Goal: Information Seeking & Learning: Learn about a topic

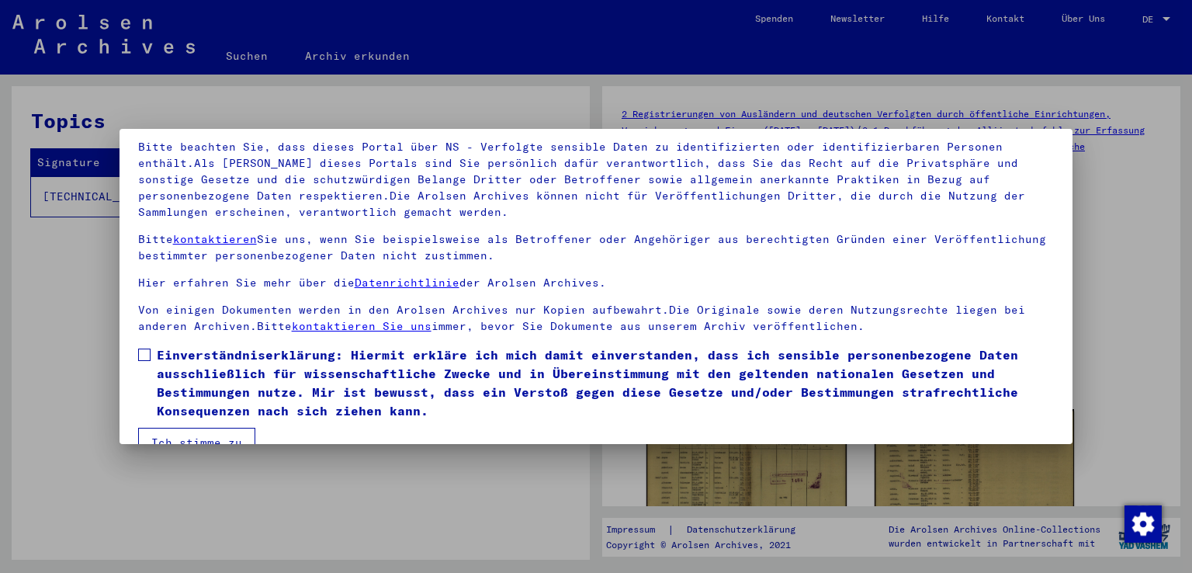
scroll to position [134, 0]
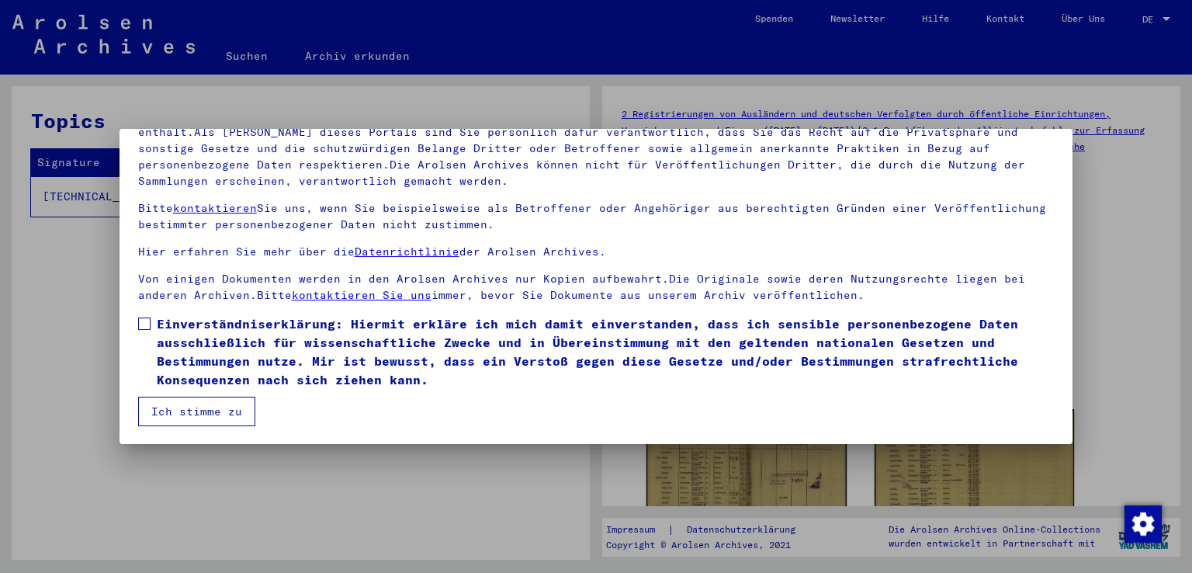
click at [151, 328] on label "Einverständniserklärung: Hiermit erkläre ich mich damit einverstanden, dass ich…" at bounding box center [596, 351] width 917 height 75
click at [213, 417] on button "Ich stimme zu" at bounding box center [196, 411] width 117 height 29
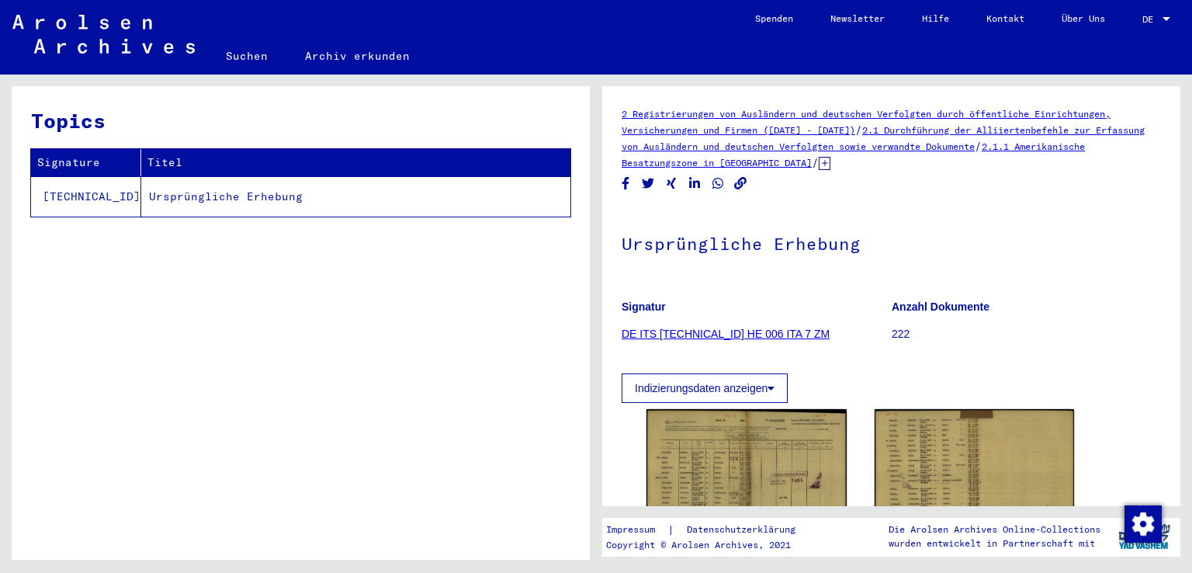
click at [245, 199] on td "Ursprüngliche Erhebung" at bounding box center [355, 196] width 429 height 40
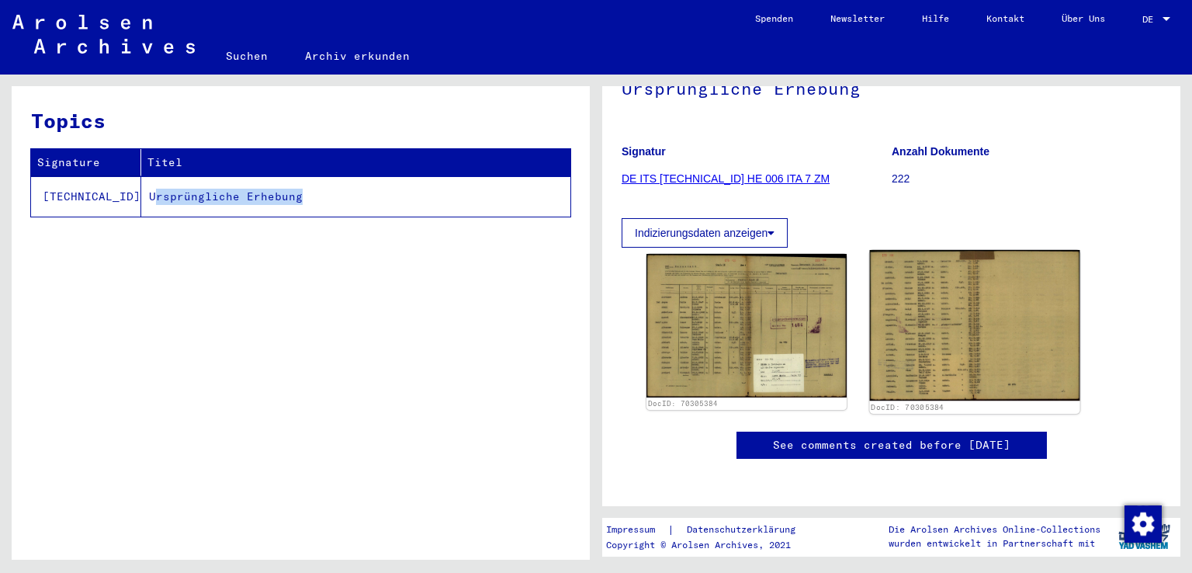
scroll to position [155, 0]
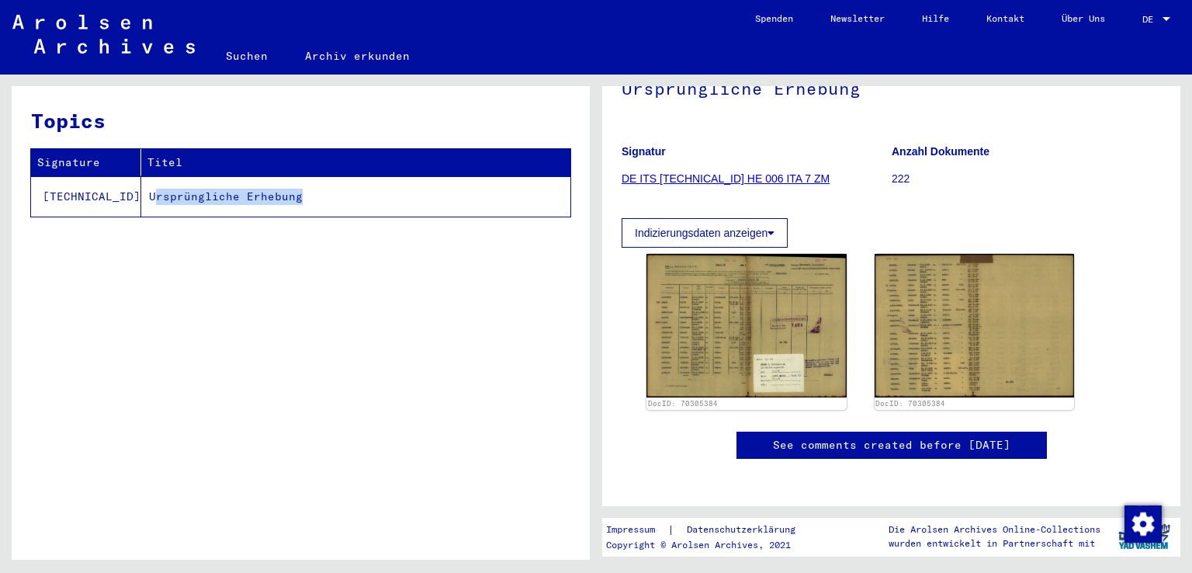
click at [752, 178] on link "DE ITS [TECHNICAL_ID] HE 006 ITA 7 ZM" at bounding box center [726, 178] width 208 height 12
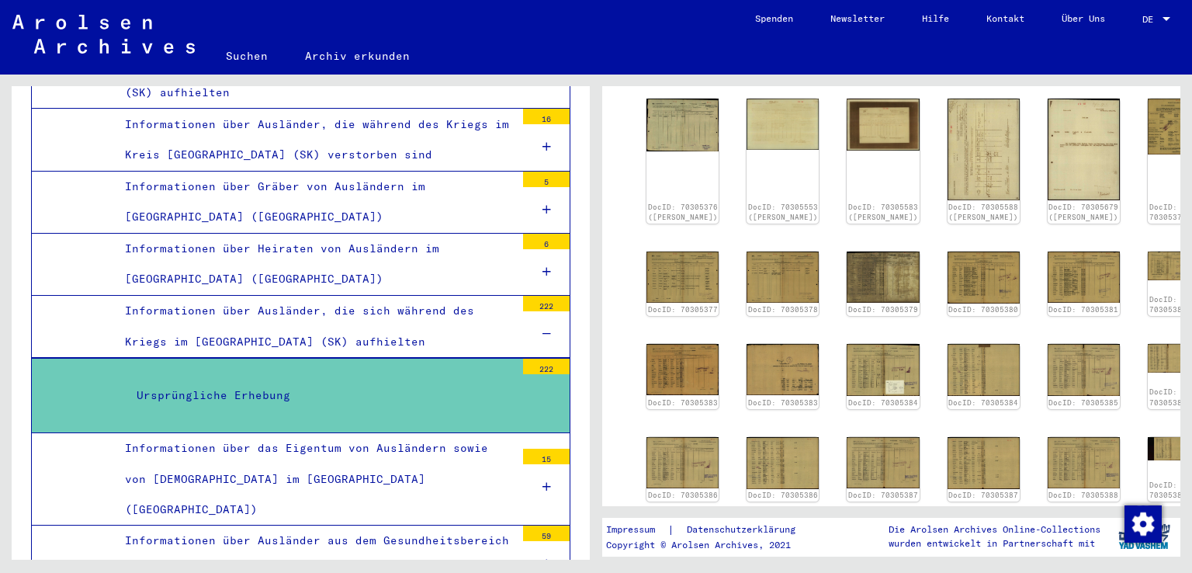
scroll to position [313, 0]
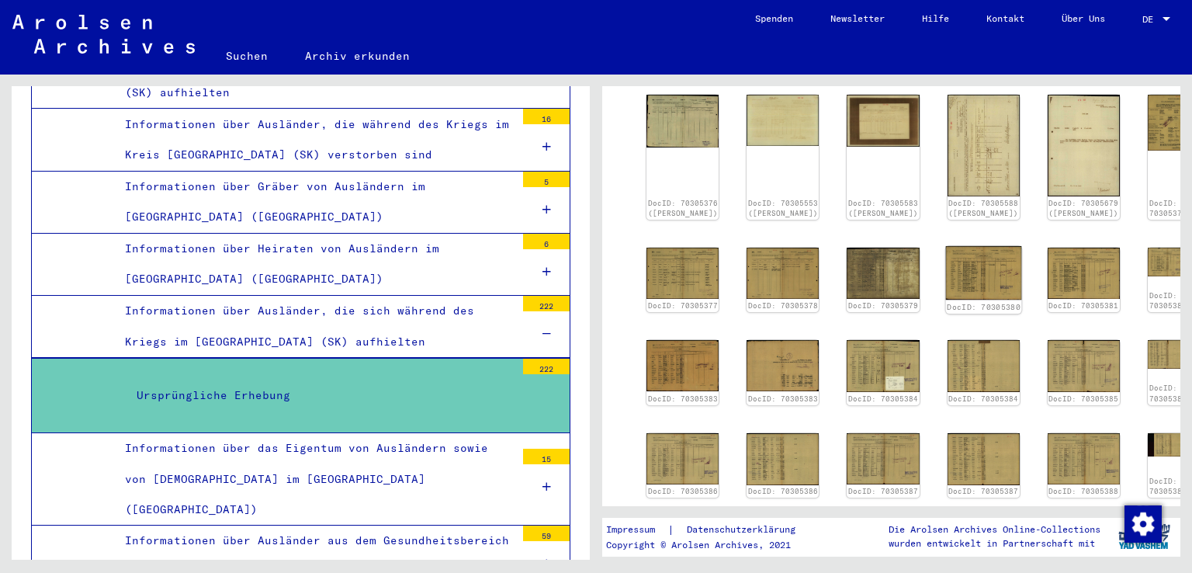
click at [953, 262] on img at bounding box center [983, 273] width 76 height 54
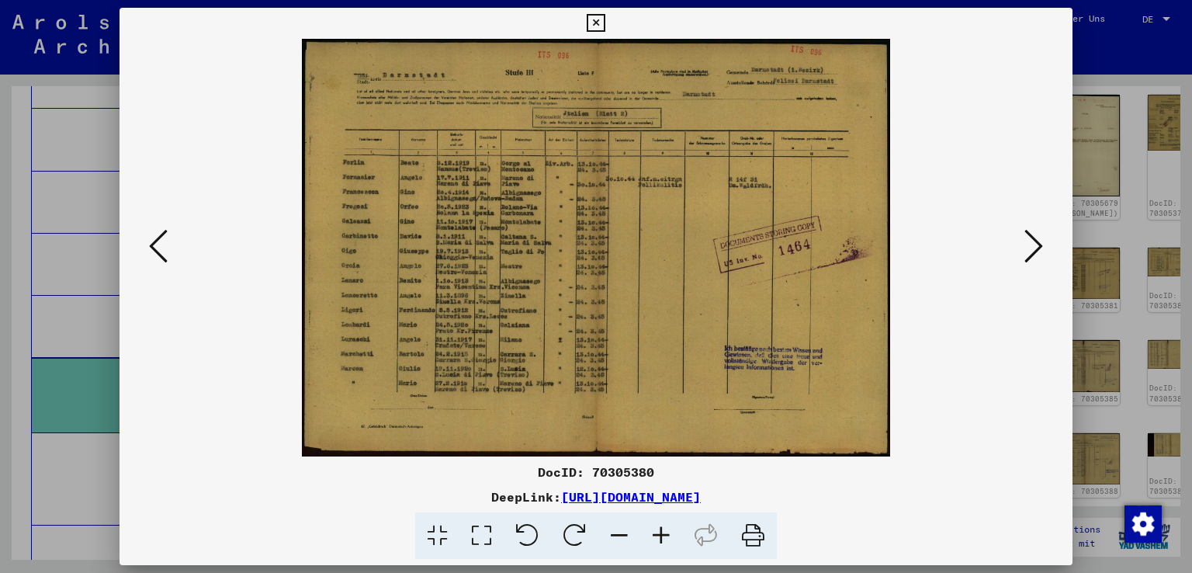
click at [163, 255] on icon at bounding box center [158, 245] width 19 height 37
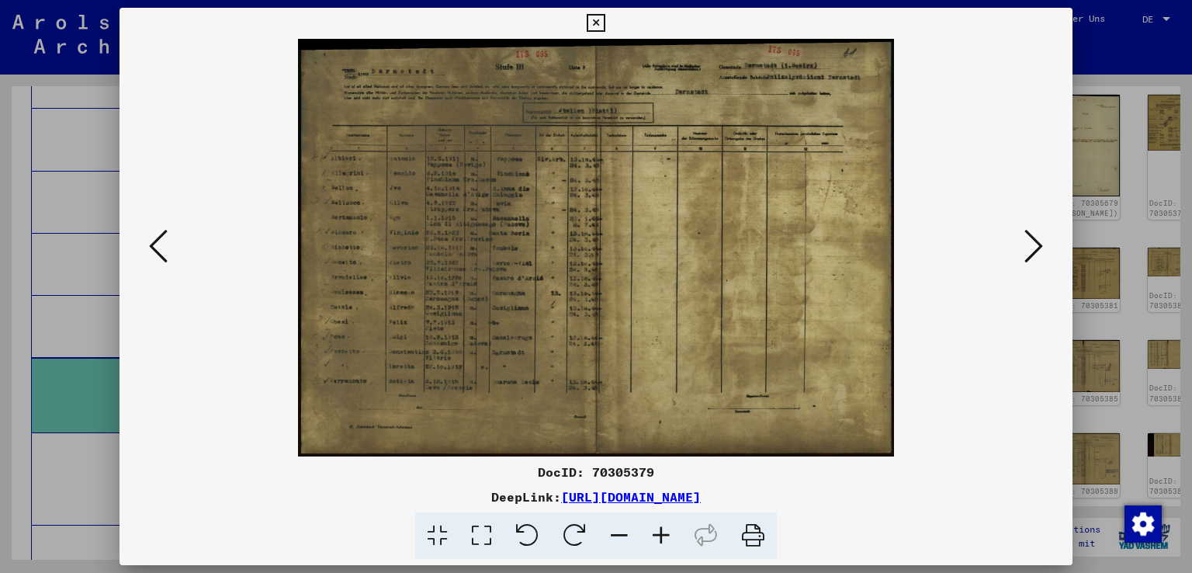
click at [165, 254] on icon at bounding box center [158, 245] width 19 height 37
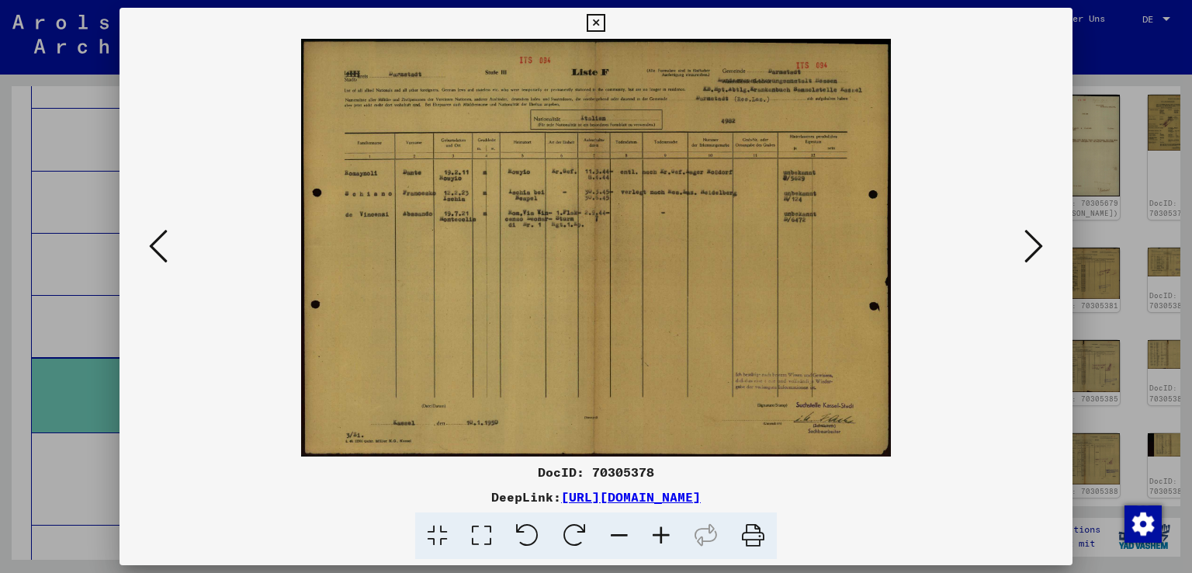
click at [165, 254] on icon at bounding box center [158, 245] width 19 height 37
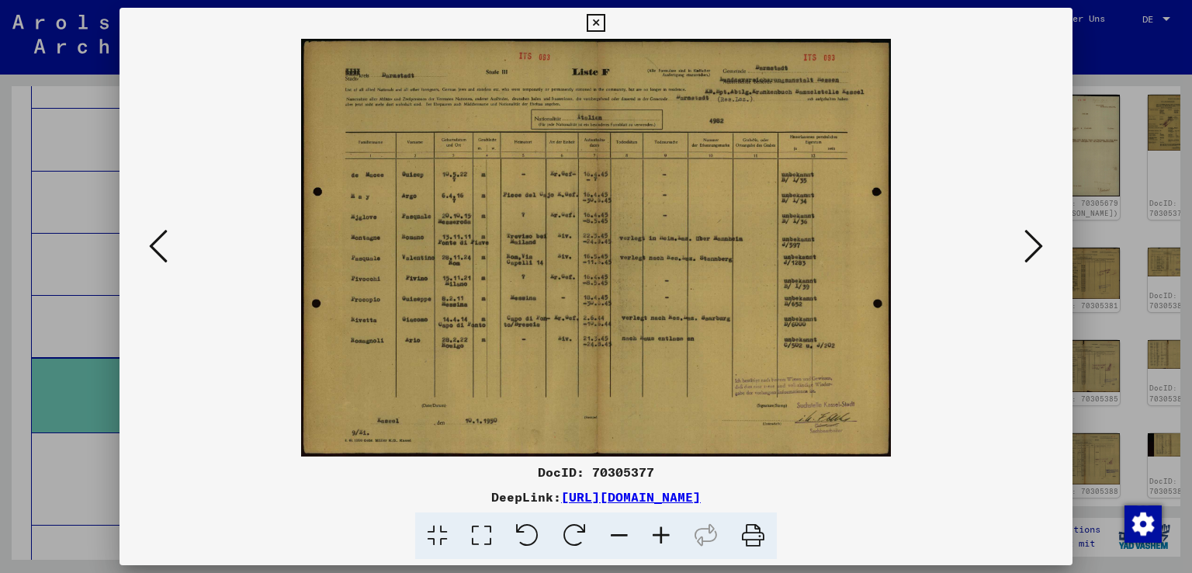
click at [165, 254] on icon at bounding box center [158, 245] width 19 height 37
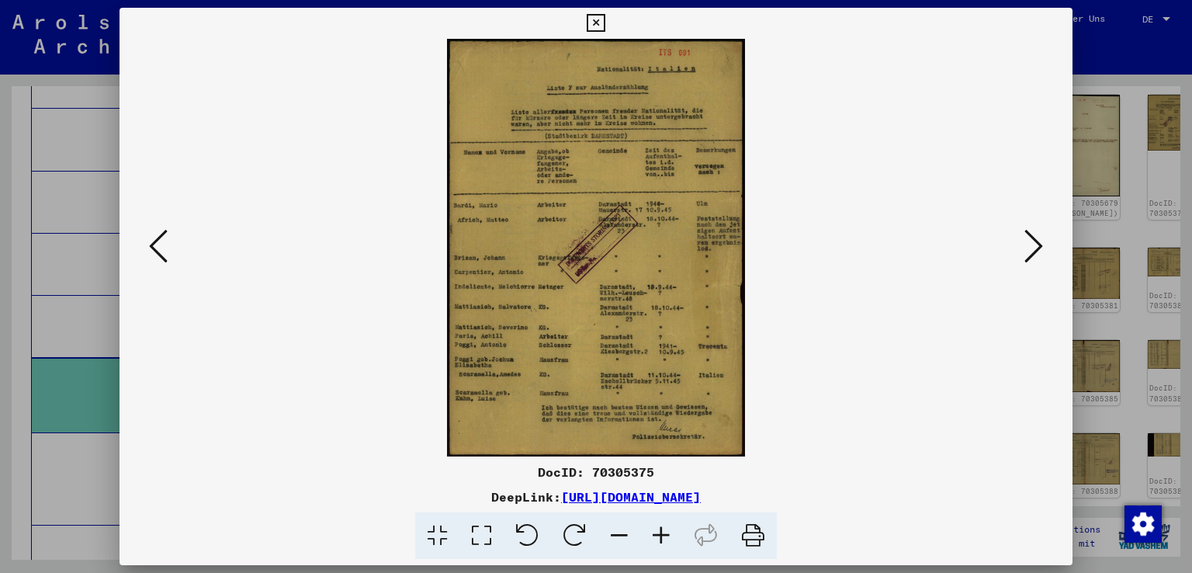
click at [165, 254] on icon at bounding box center [158, 245] width 19 height 37
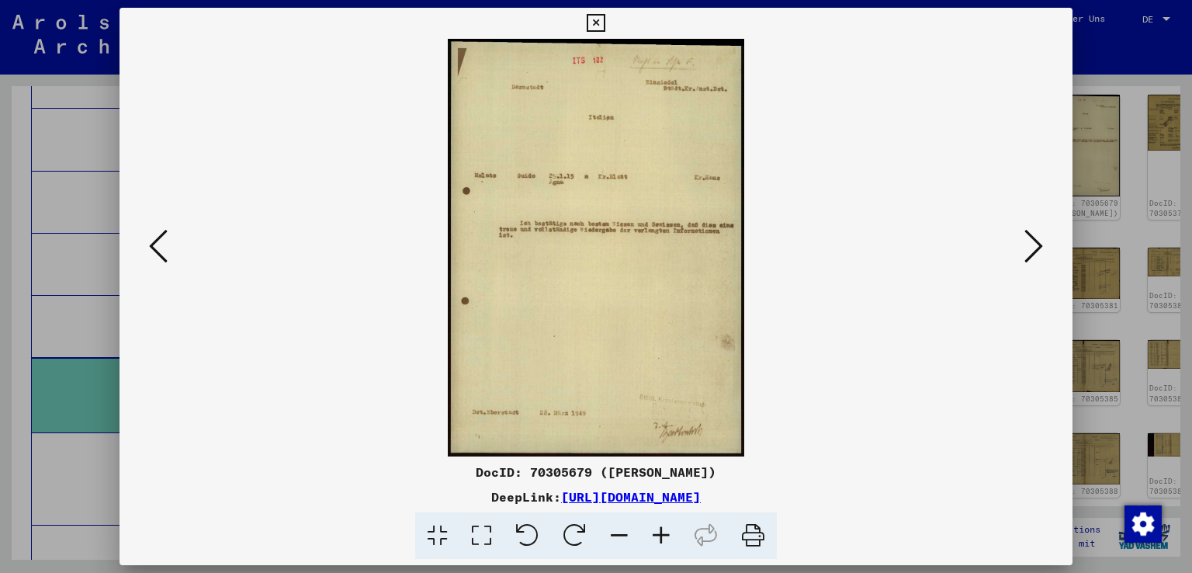
click at [165, 254] on icon at bounding box center [158, 245] width 19 height 37
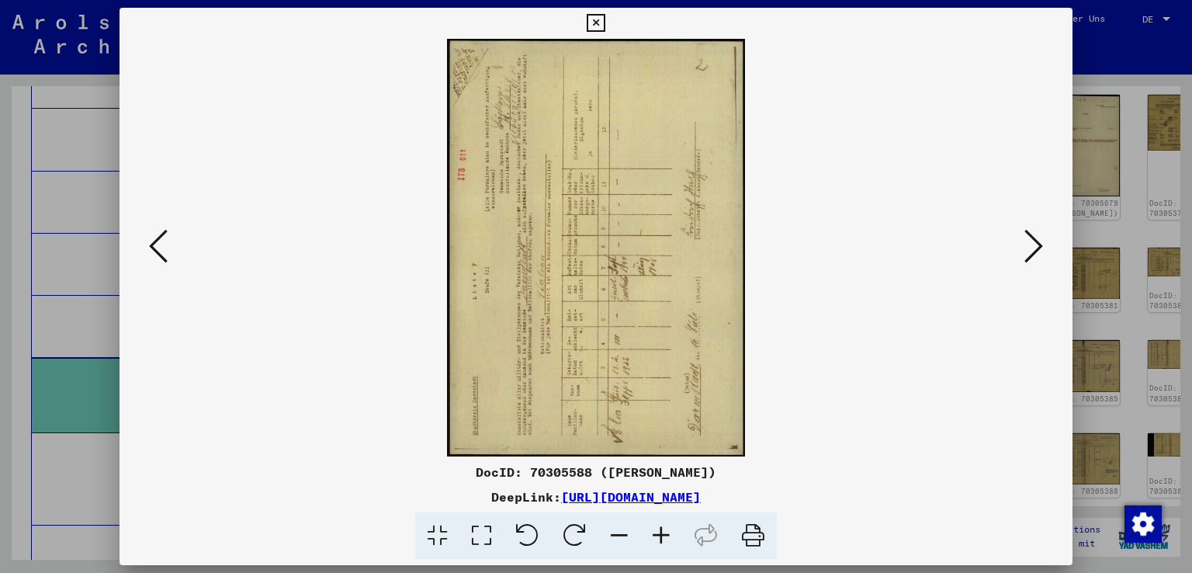
click at [155, 245] on icon at bounding box center [158, 245] width 19 height 37
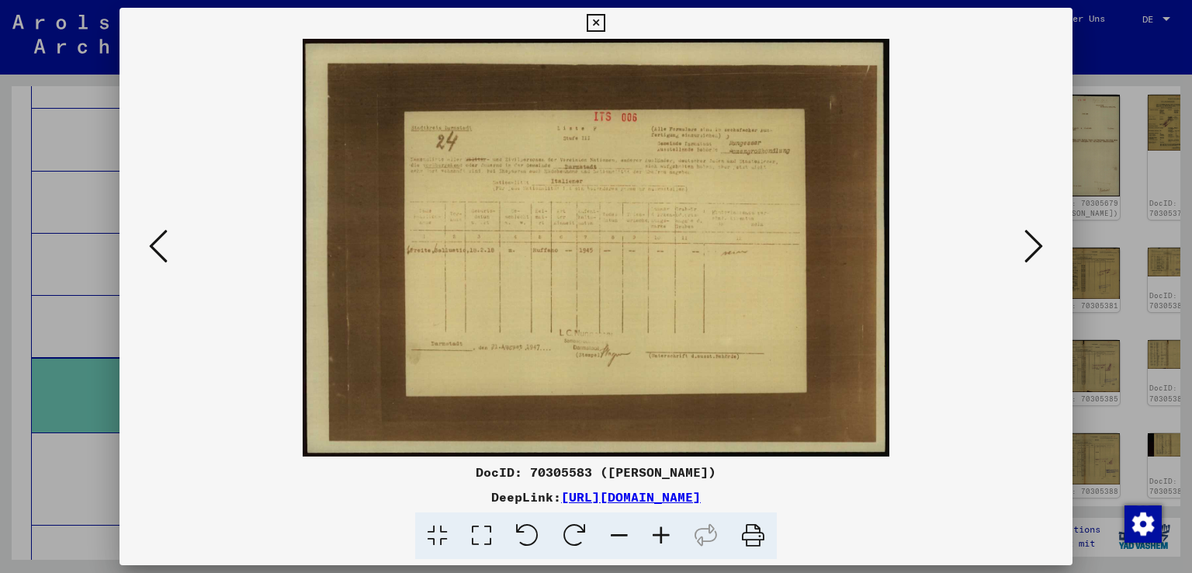
click at [155, 245] on icon at bounding box center [158, 245] width 19 height 37
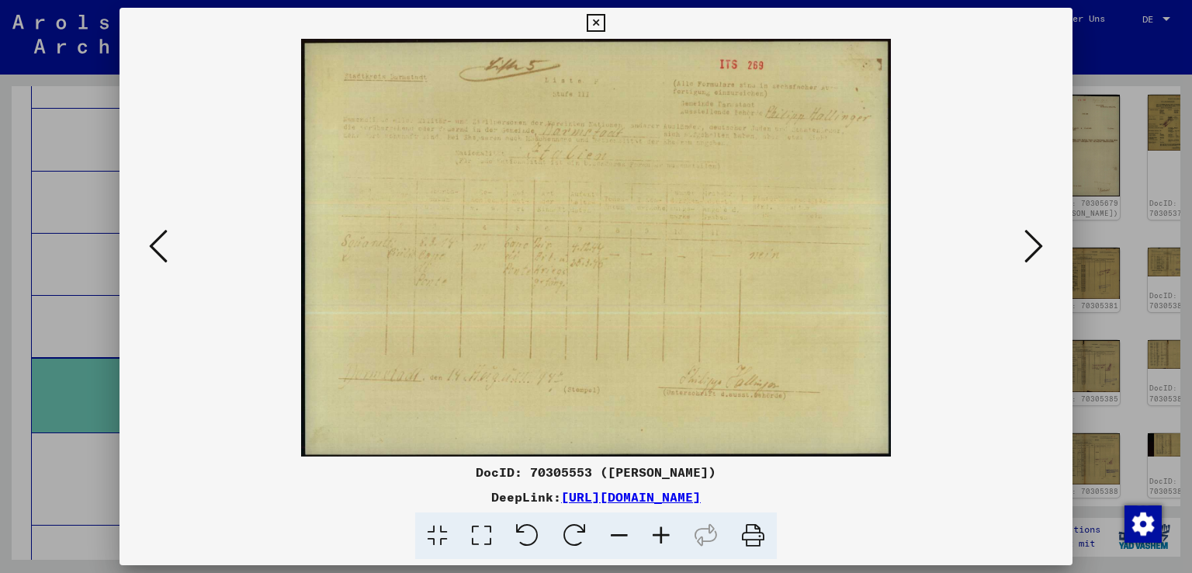
click at [155, 245] on icon at bounding box center [158, 245] width 19 height 37
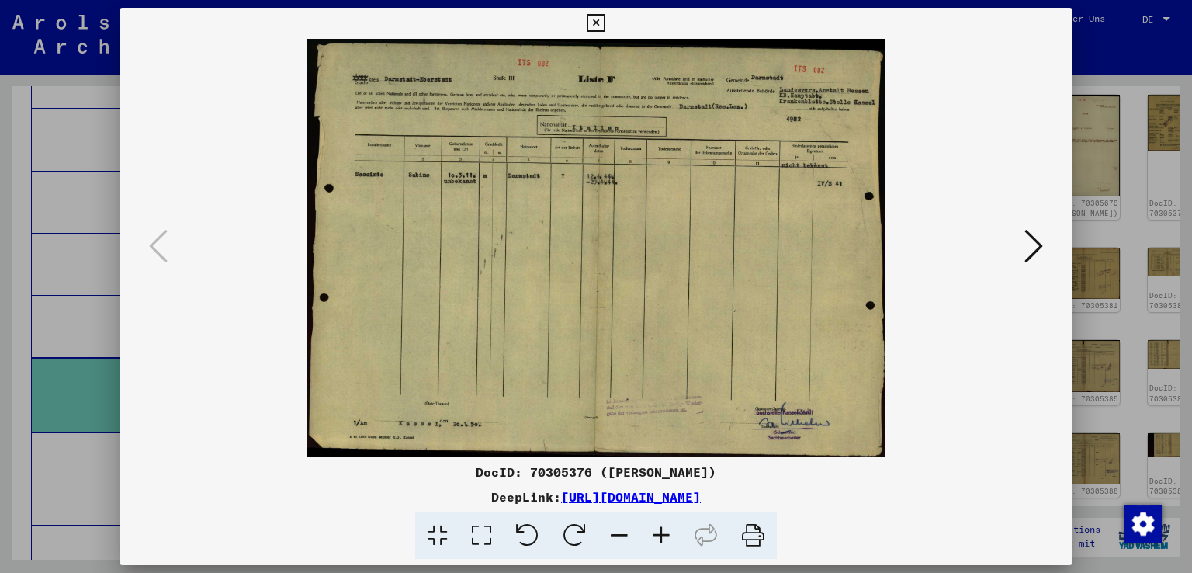
click at [1039, 237] on icon at bounding box center [1034, 245] width 19 height 37
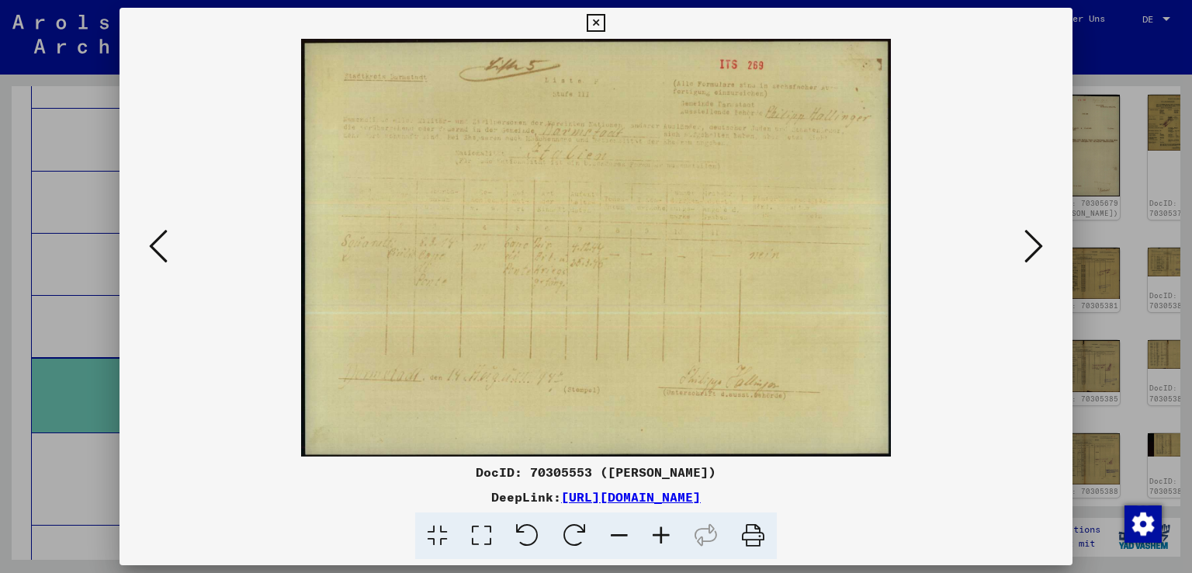
click at [1039, 237] on icon at bounding box center [1034, 245] width 19 height 37
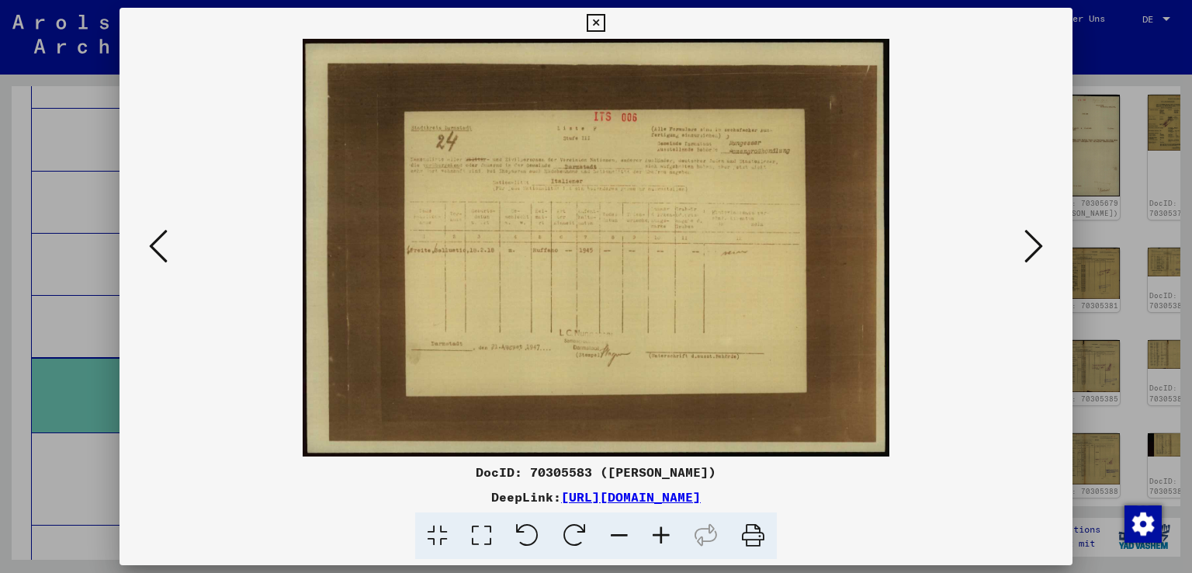
click at [1039, 237] on icon at bounding box center [1034, 245] width 19 height 37
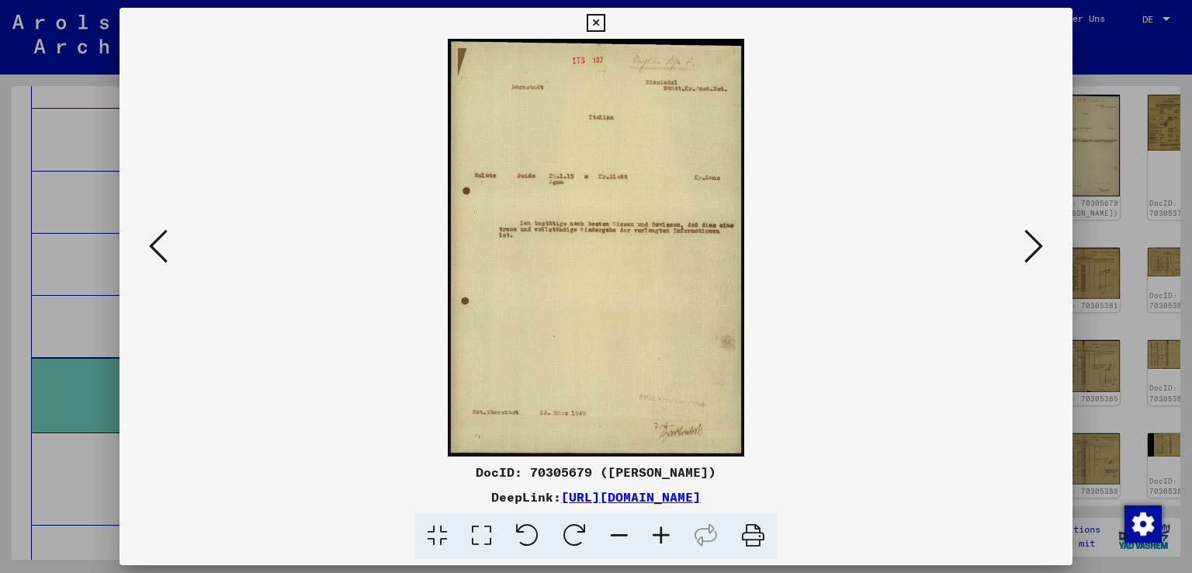
click at [1039, 237] on icon at bounding box center [1034, 245] width 19 height 37
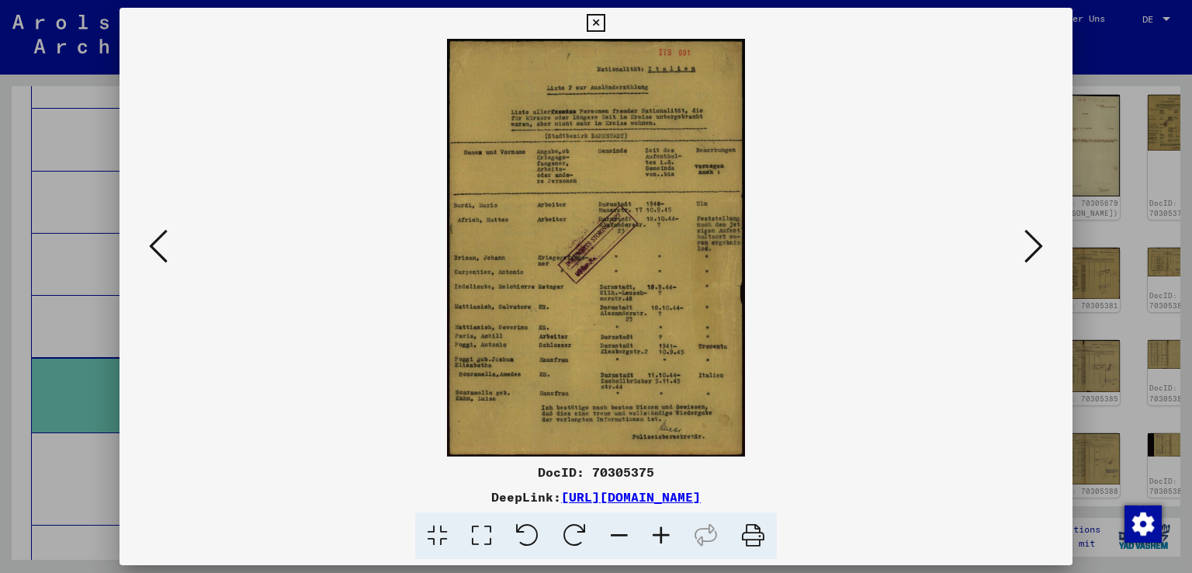
click at [1039, 237] on icon at bounding box center [1034, 245] width 19 height 37
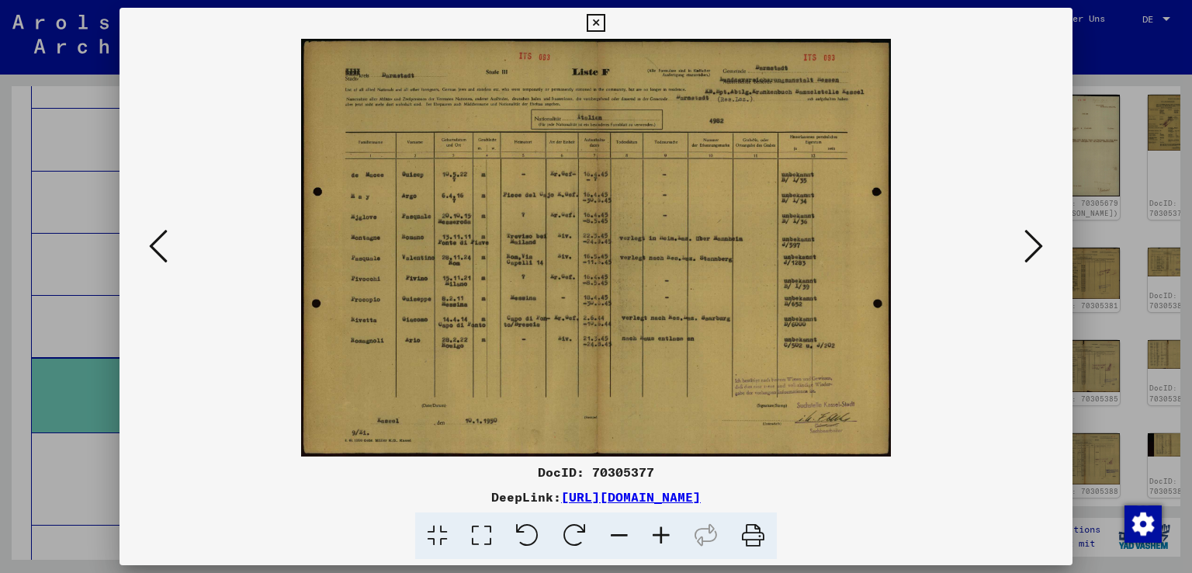
click at [1039, 237] on icon at bounding box center [1034, 245] width 19 height 37
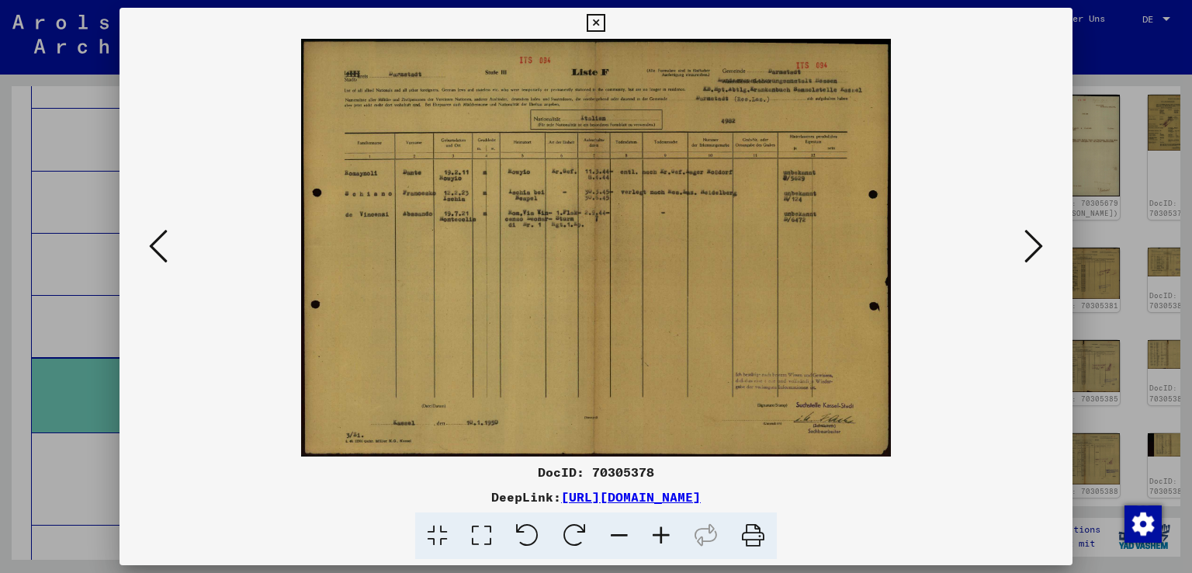
click at [1039, 237] on icon at bounding box center [1034, 245] width 19 height 37
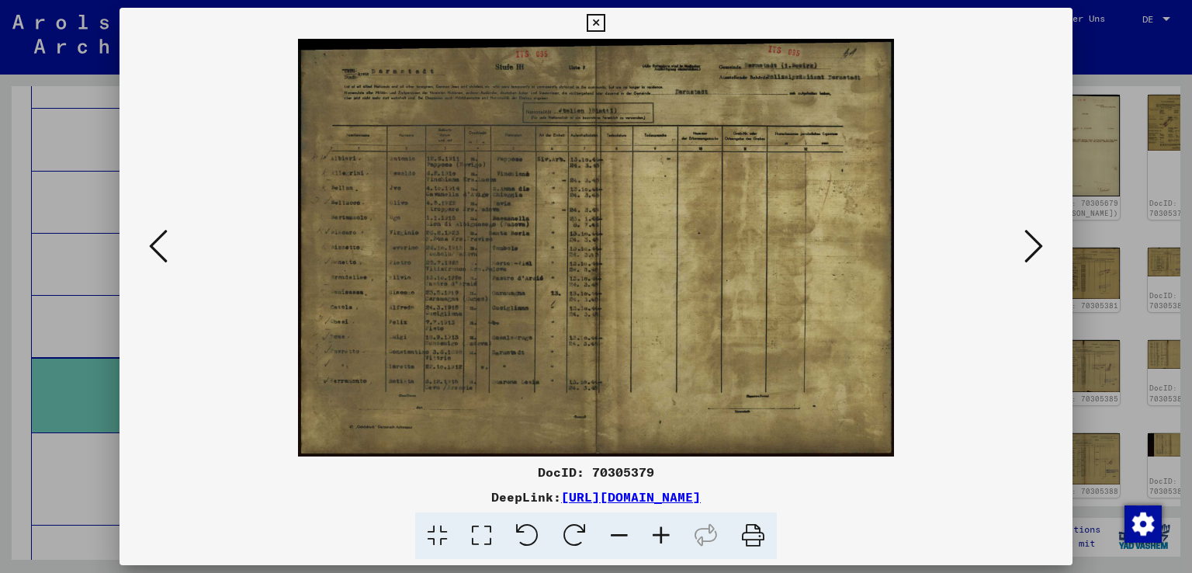
click at [1039, 237] on icon at bounding box center [1034, 245] width 19 height 37
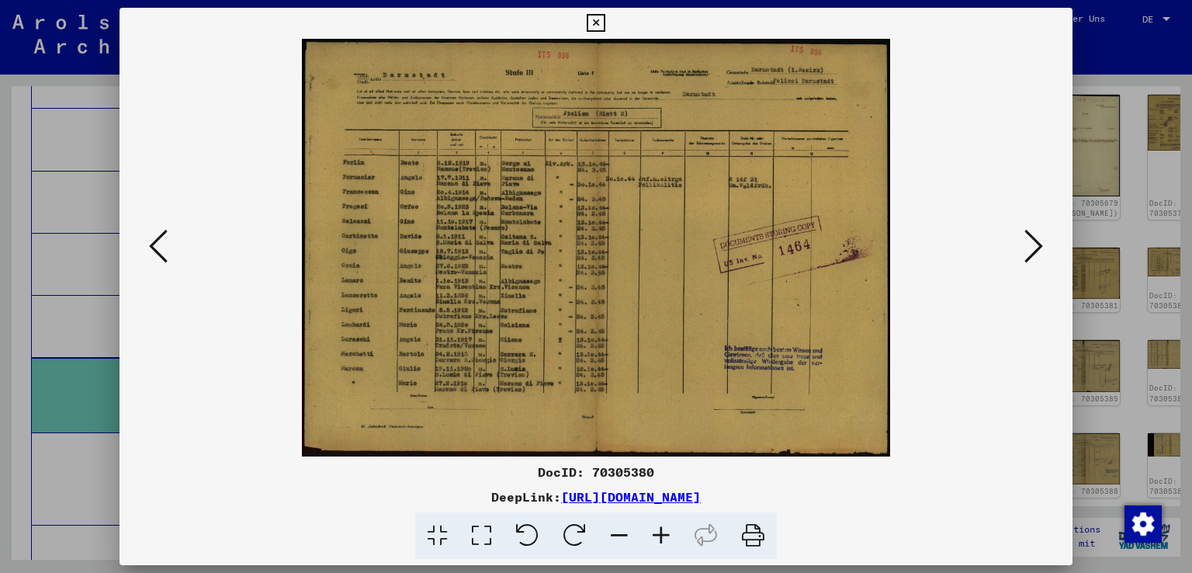
click at [1039, 237] on icon at bounding box center [1034, 245] width 19 height 37
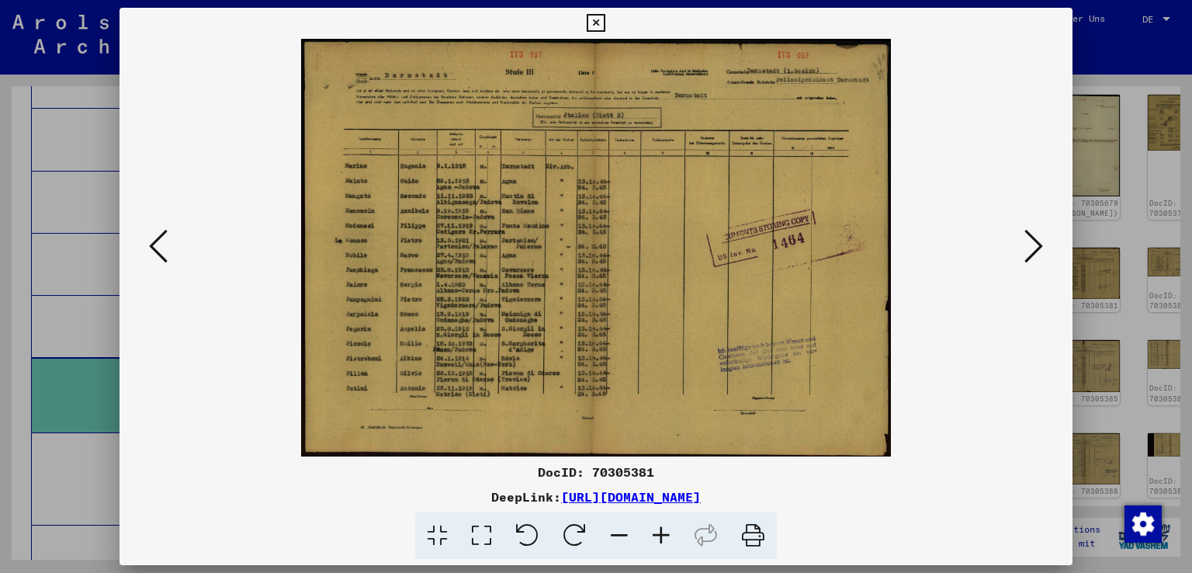
click at [1039, 237] on icon at bounding box center [1034, 245] width 19 height 37
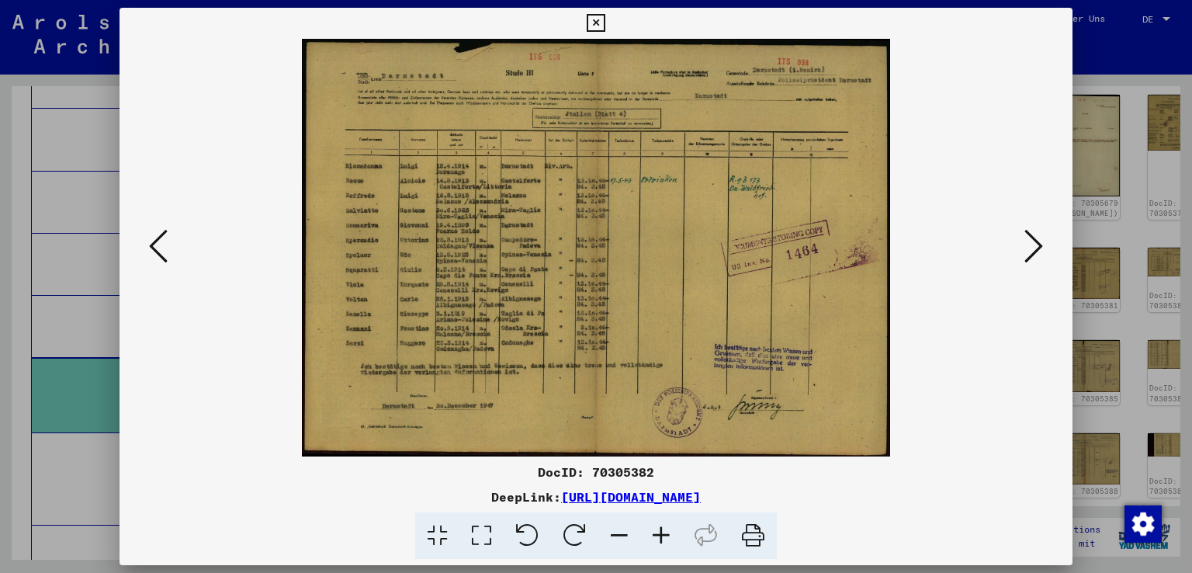
click at [1039, 237] on icon at bounding box center [1034, 245] width 19 height 37
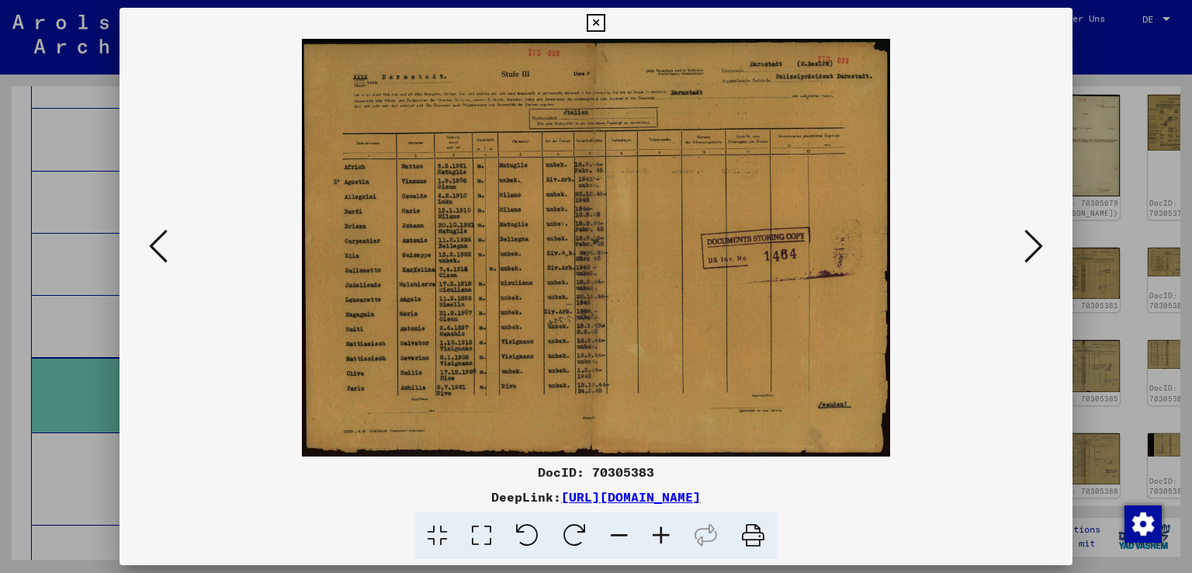
click at [1038, 237] on icon at bounding box center [1034, 245] width 19 height 37
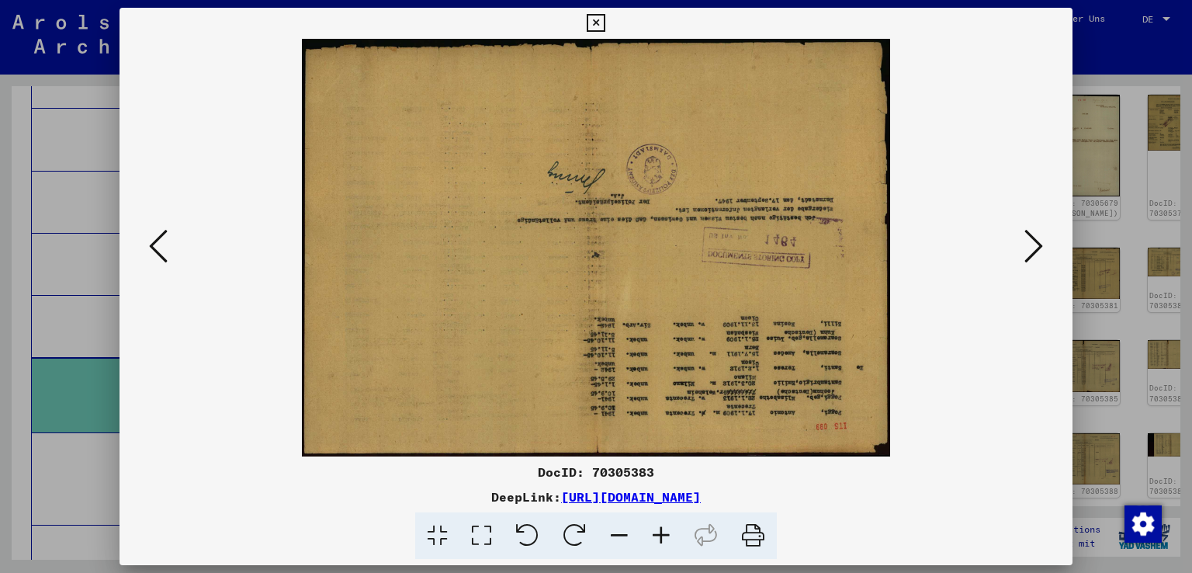
click at [581, 524] on icon at bounding box center [574, 535] width 47 height 47
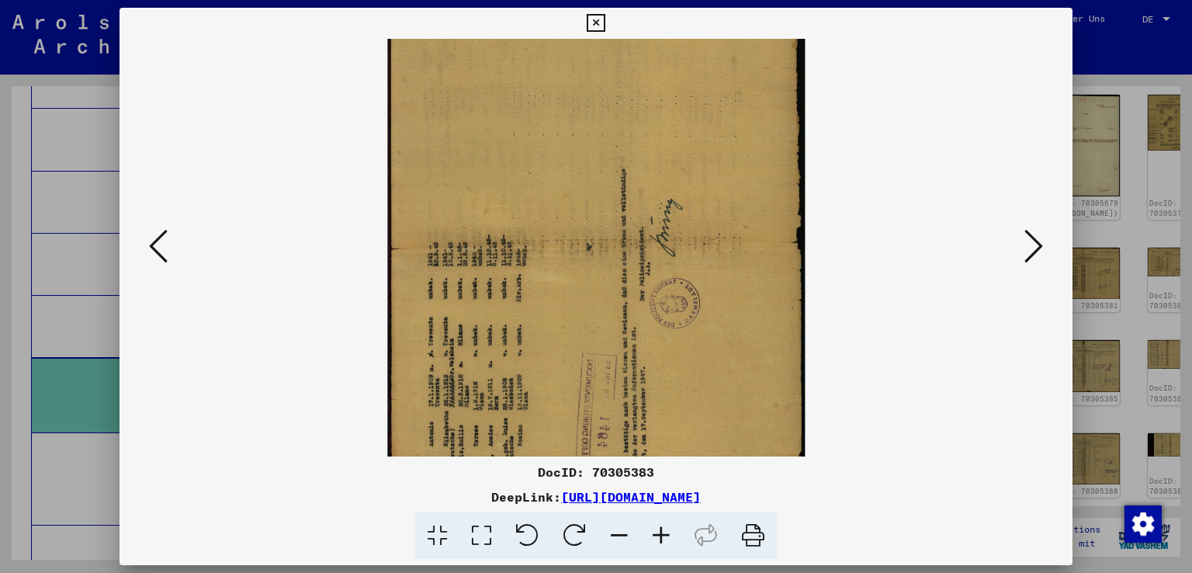
click at [581, 524] on icon at bounding box center [574, 535] width 47 height 47
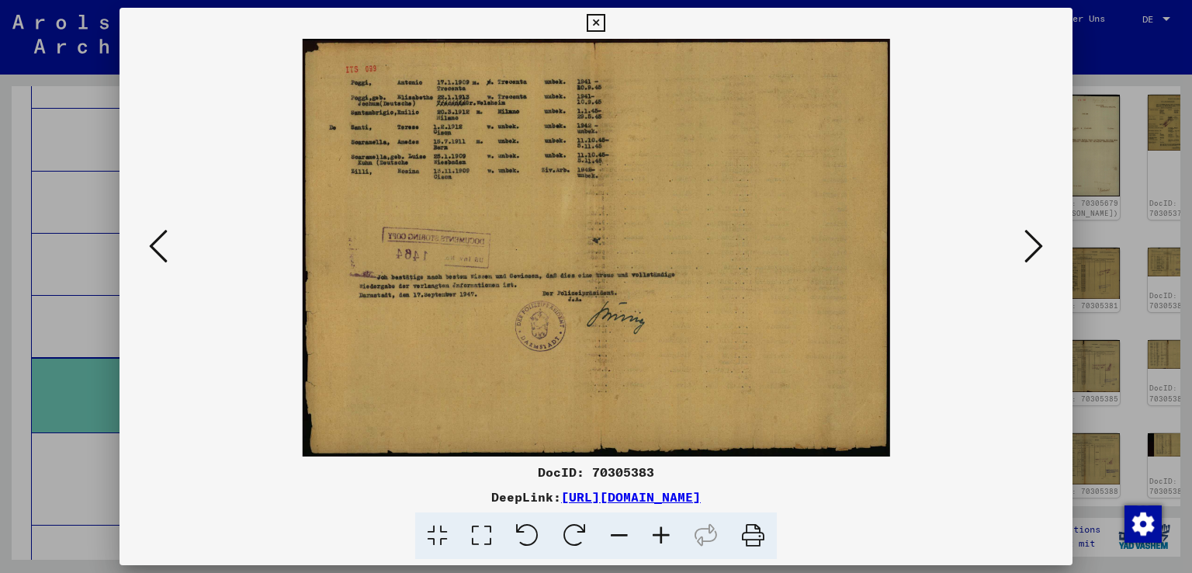
click at [1030, 230] on icon at bounding box center [1034, 245] width 19 height 37
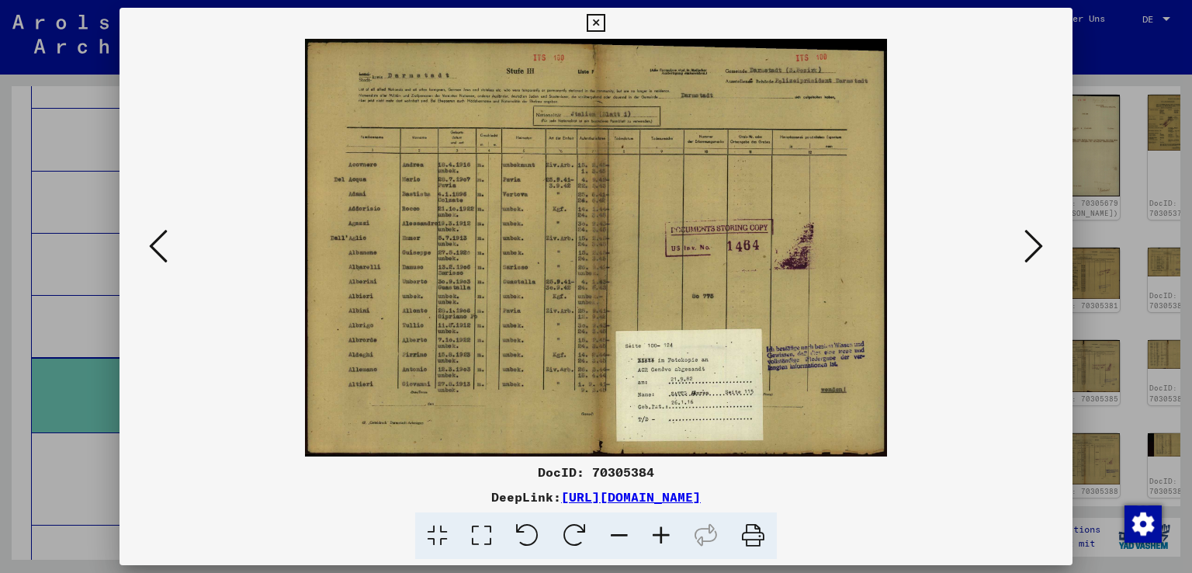
click at [1030, 230] on icon at bounding box center [1034, 245] width 19 height 37
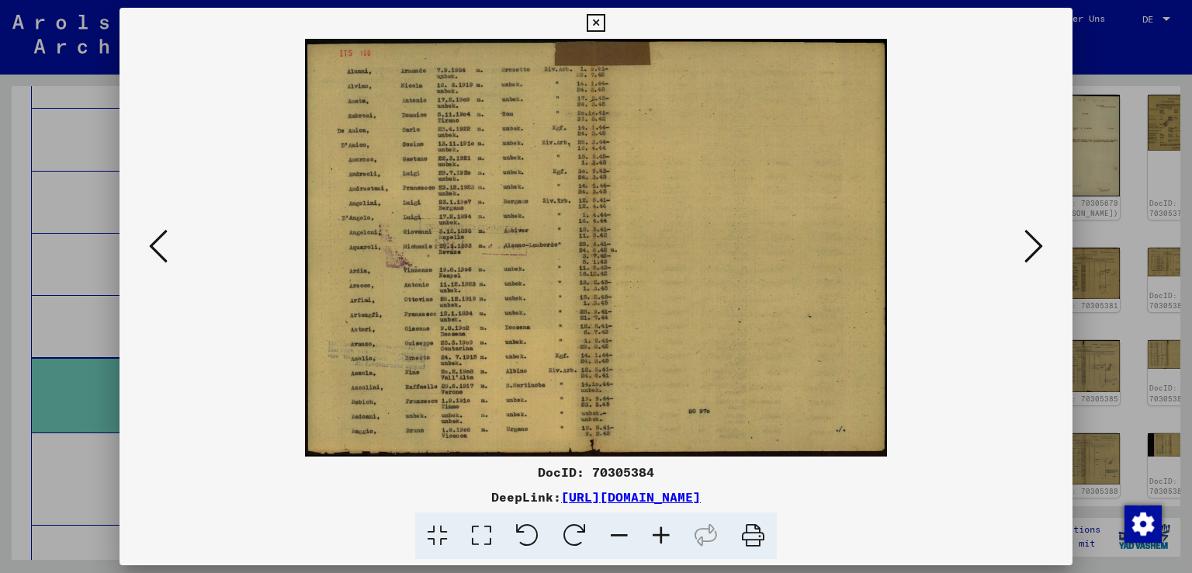
click at [1030, 230] on icon at bounding box center [1034, 245] width 19 height 37
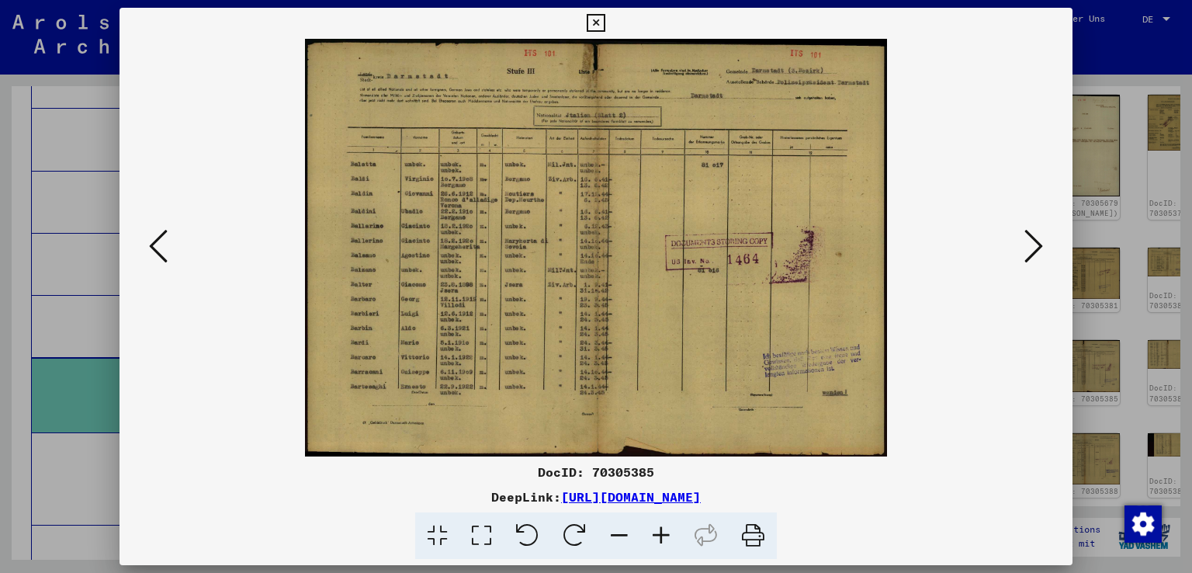
click at [1030, 230] on icon at bounding box center [1034, 245] width 19 height 37
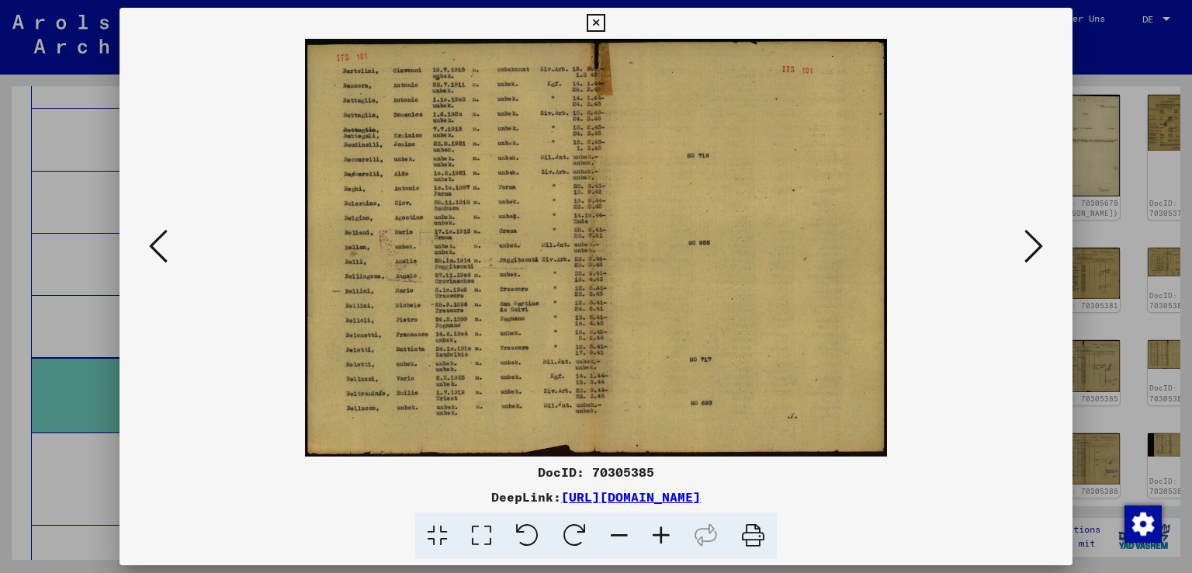
click at [1030, 230] on icon at bounding box center [1034, 245] width 19 height 37
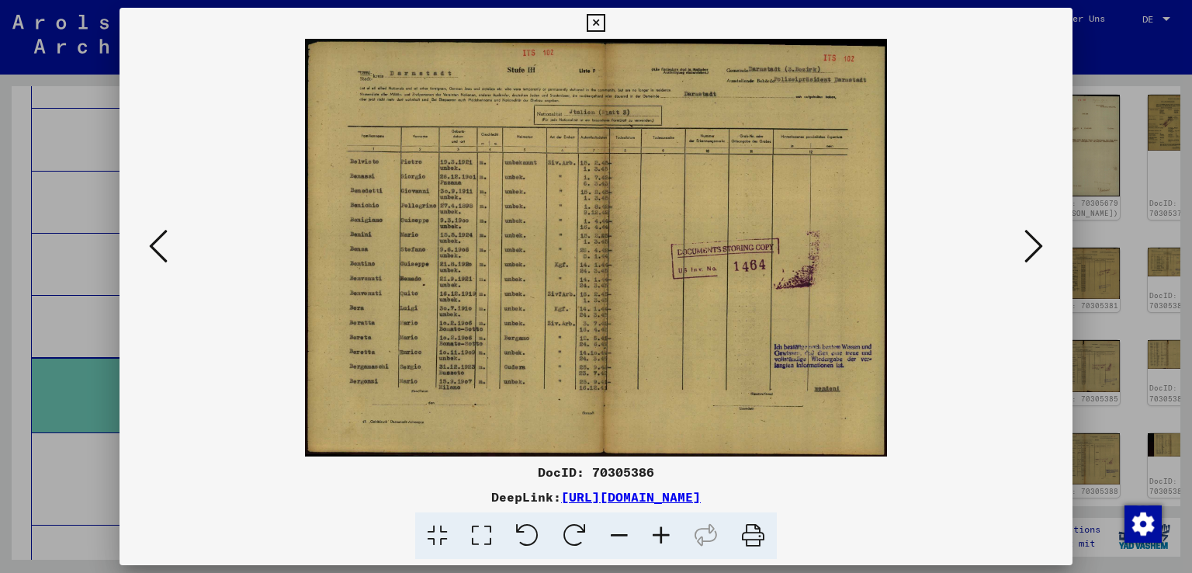
click at [1030, 230] on icon at bounding box center [1034, 245] width 19 height 37
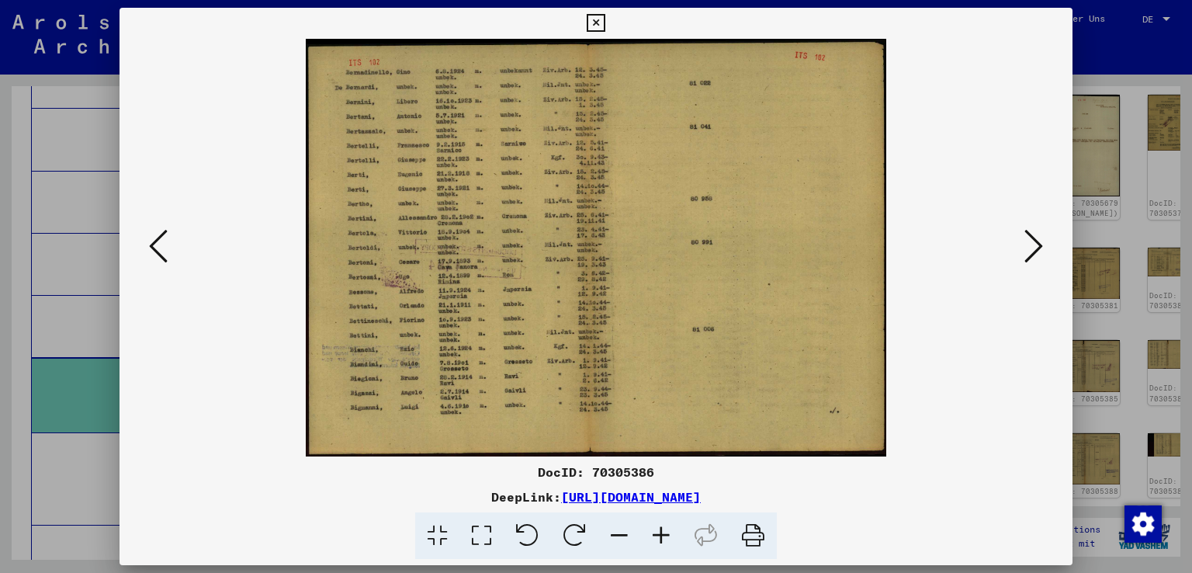
click at [1030, 230] on icon at bounding box center [1034, 245] width 19 height 37
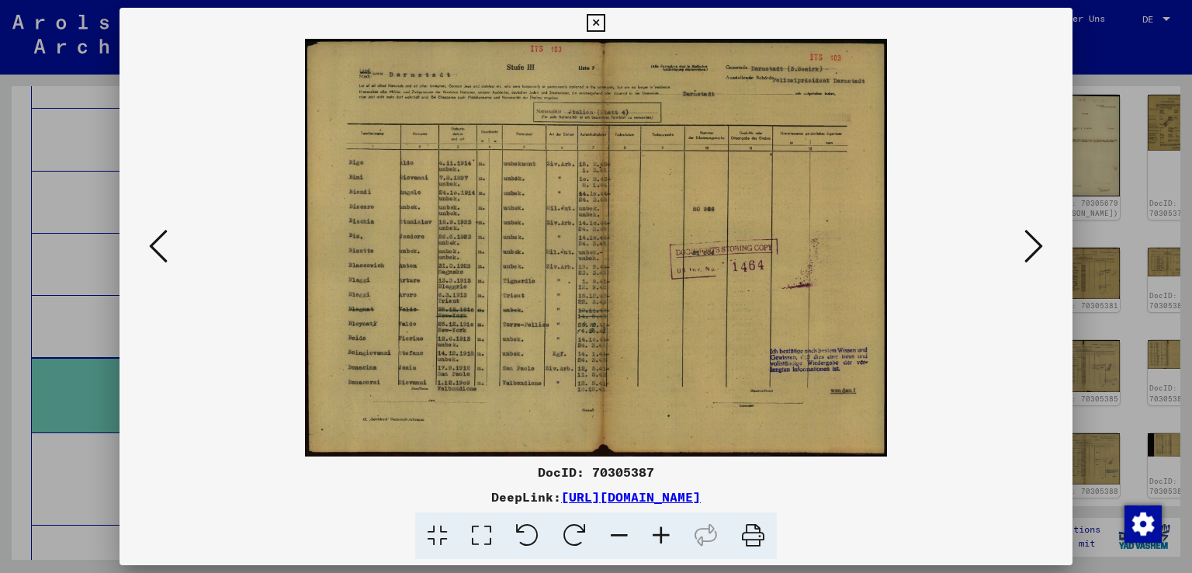
click at [1030, 230] on icon at bounding box center [1034, 245] width 19 height 37
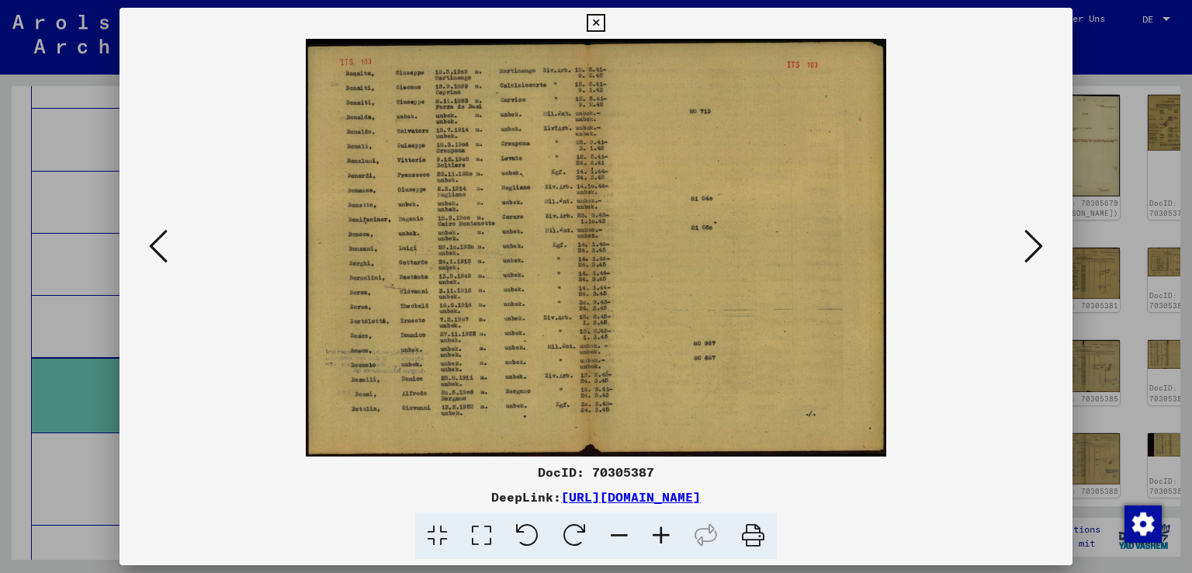
click at [1030, 230] on icon at bounding box center [1034, 245] width 19 height 37
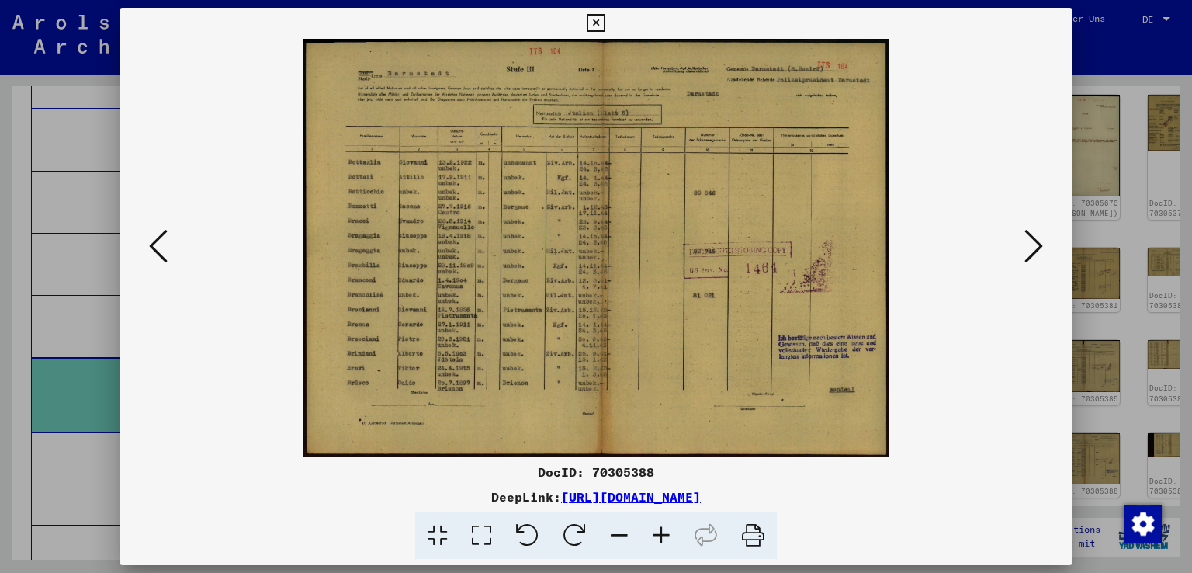
click at [1030, 230] on icon at bounding box center [1034, 245] width 19 height 37
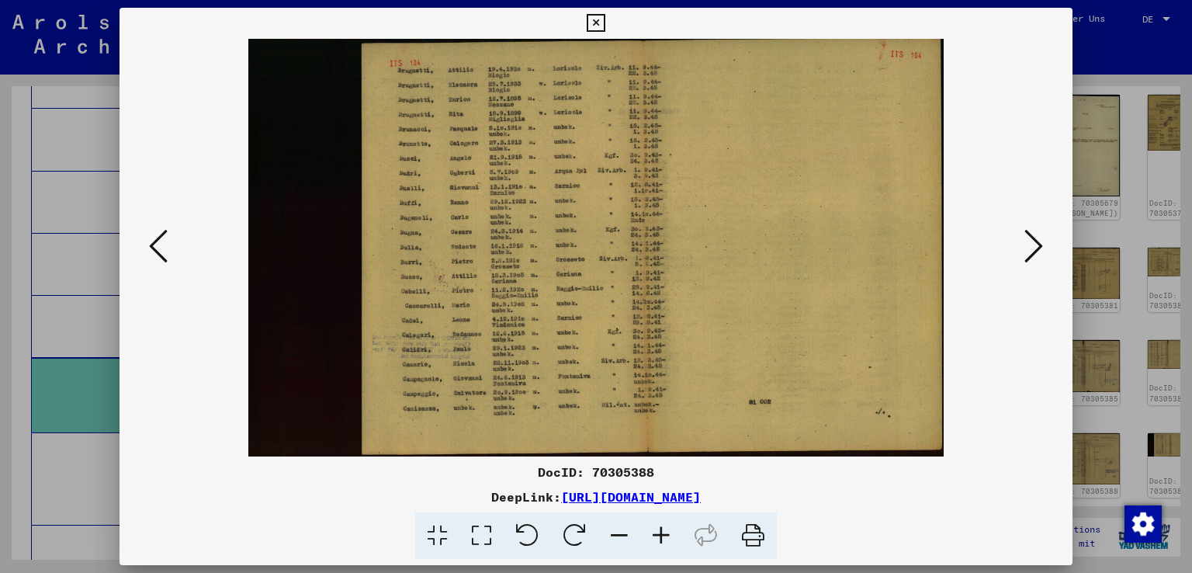
click at [1030, 230] on icon at bounding box center [1034, 245] width 19 height 37
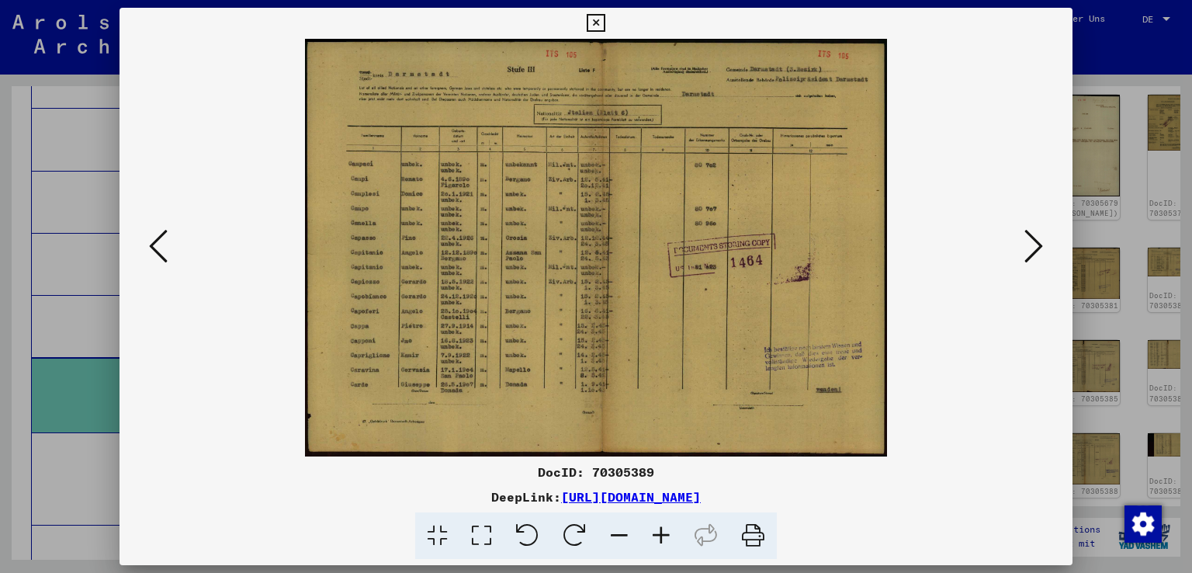
click at [1030, 230] on icon at bounding box center [1034, 245] width 19 height 37
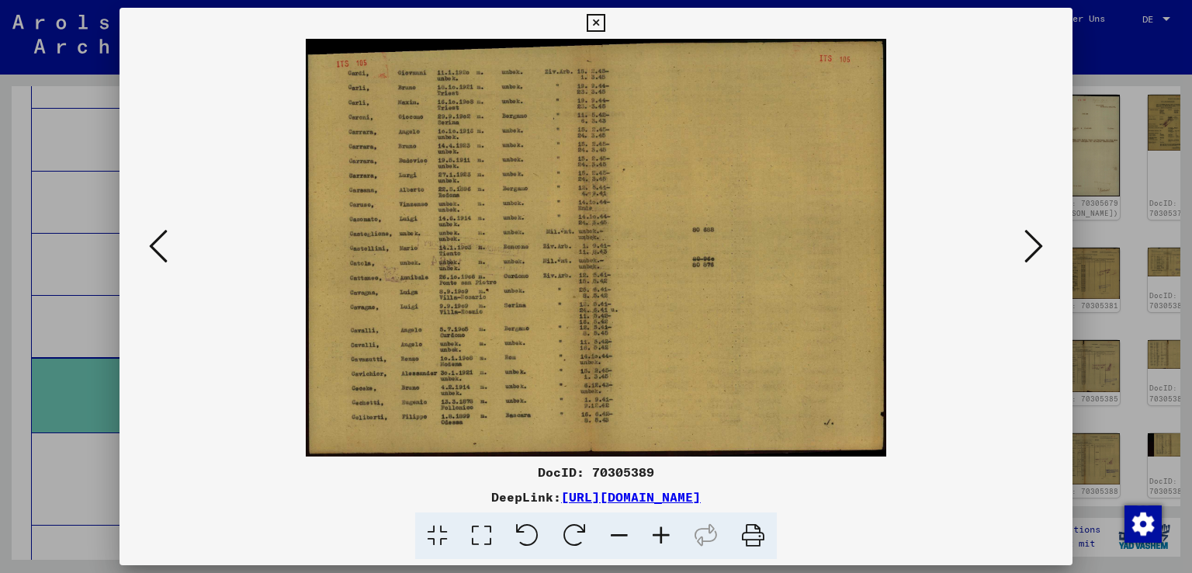
click at [1030, 230] on icon at bounding box center [1034, 245] width 19 height 37
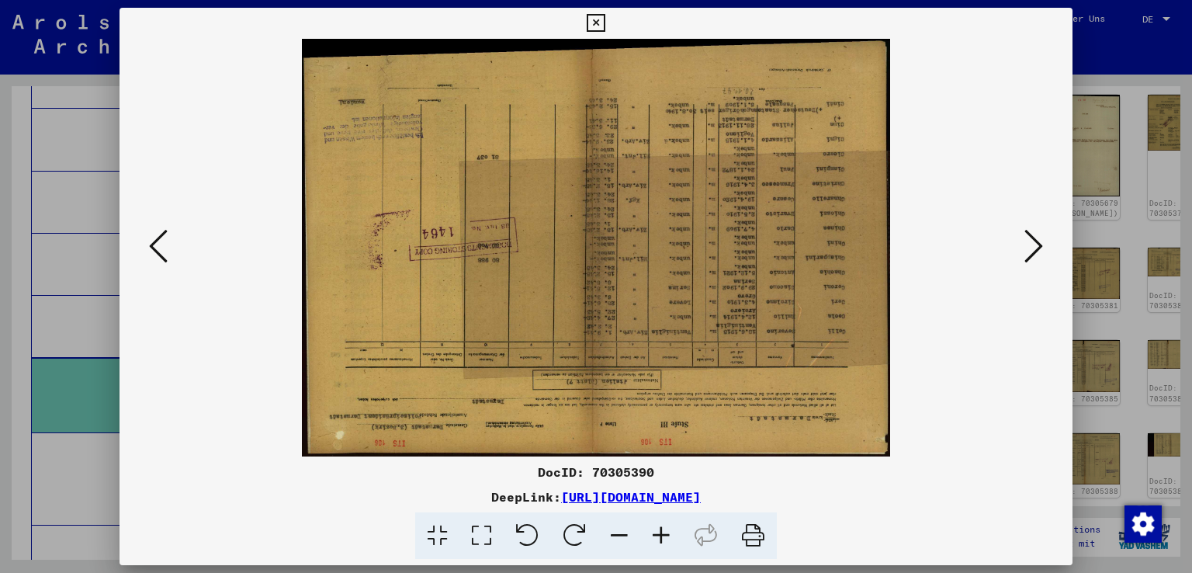
click at [1032, 232] on icon at bounding box center [1034, 245] width 19 height 37
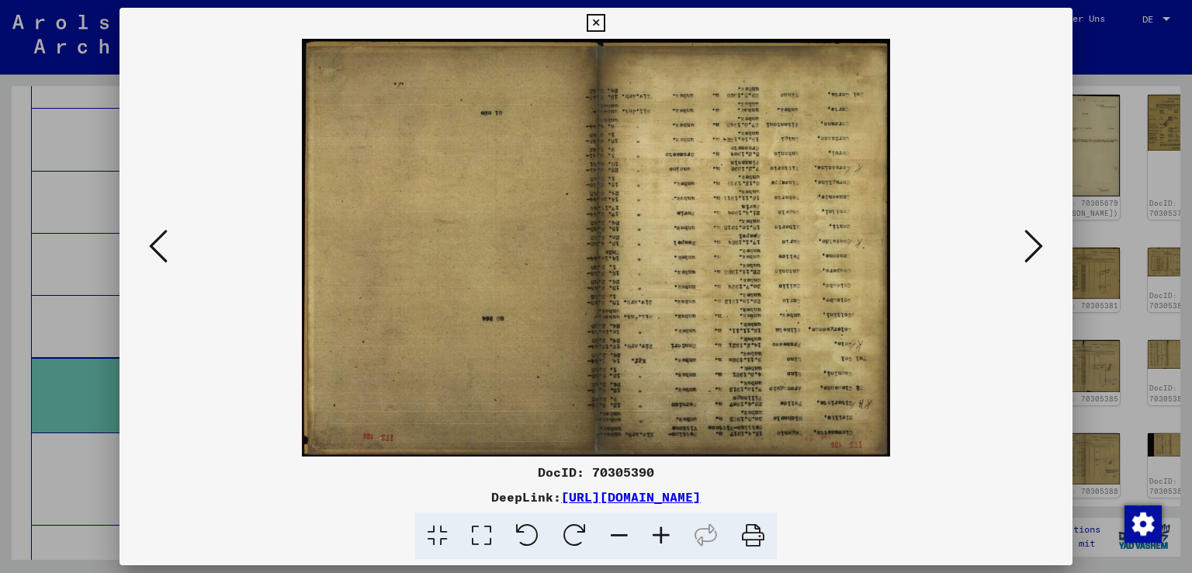
click at [159, 256] on icon at bounding box center [158, 245] width 19 height 37
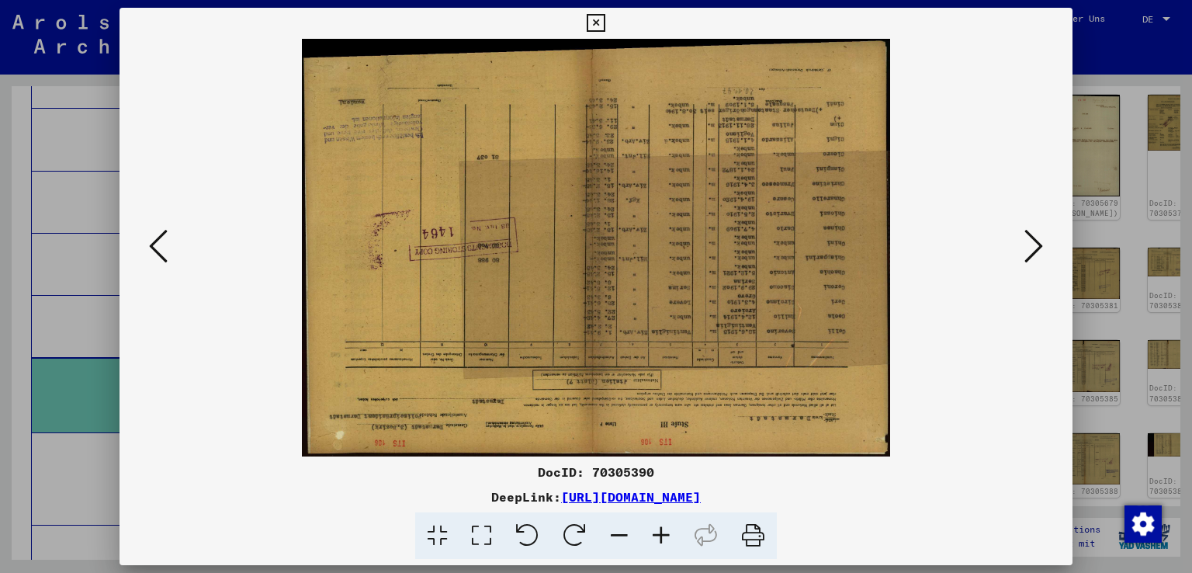
click at [559, 528] on icon at bounding box center [574, 535] width 47 height 47
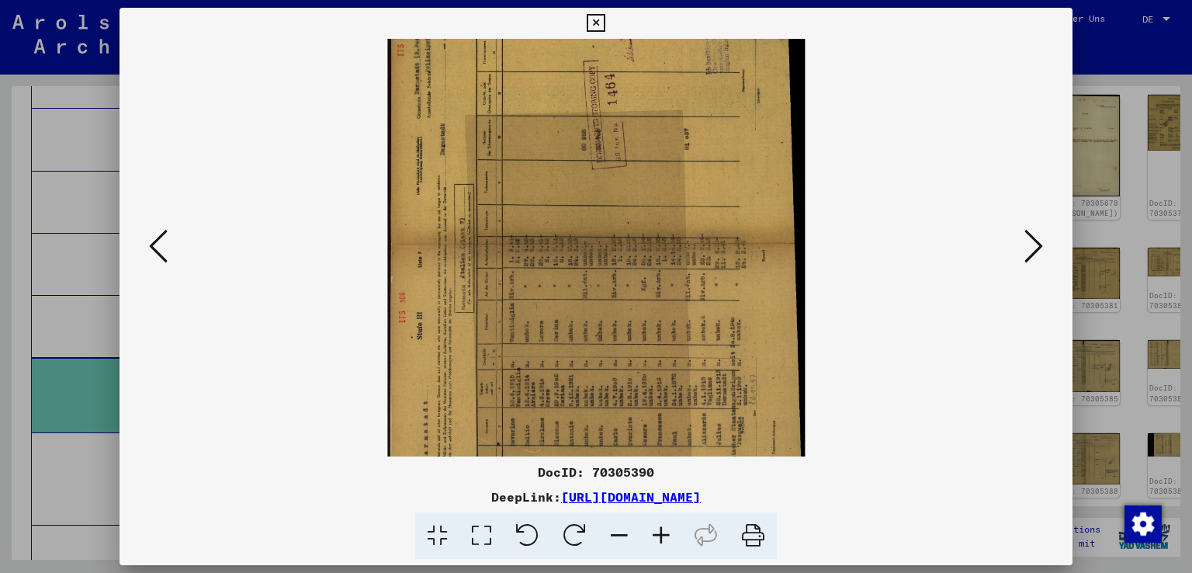
click at [564, 527] on icon at bounding box center [574, 535] width 47 height 47
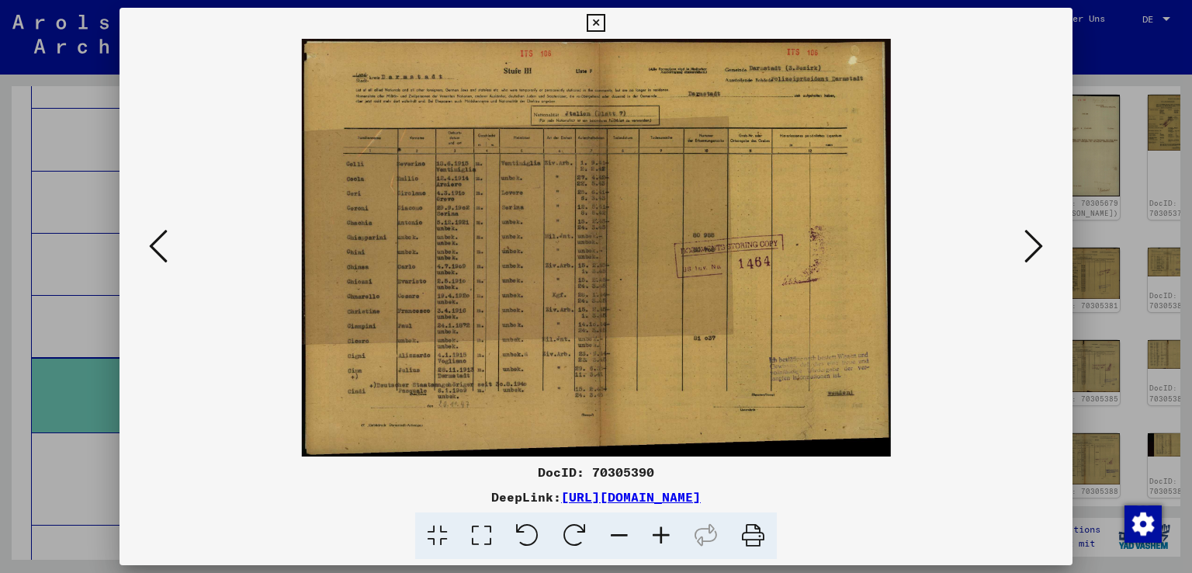
click at [155, 260] on icon at bounding box center [158, 245] width 19 height 37
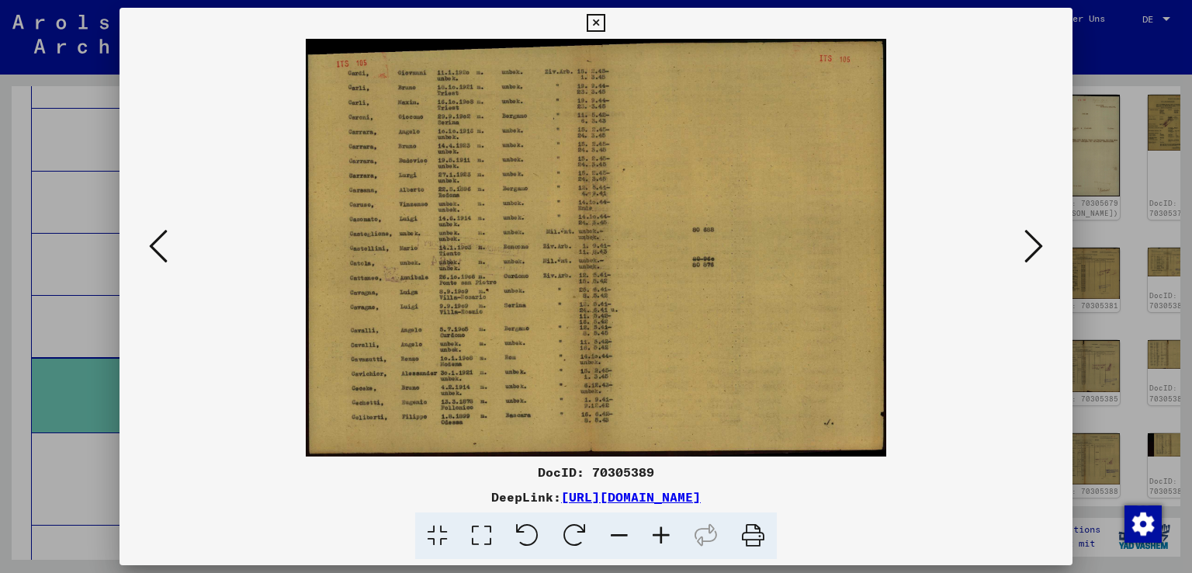
click at [1053, 230] on div at bounding box center [597, 248] width 954 height 418
click at [1039, 237] on icon at bounding box center [1034, 245] width 19 height 37
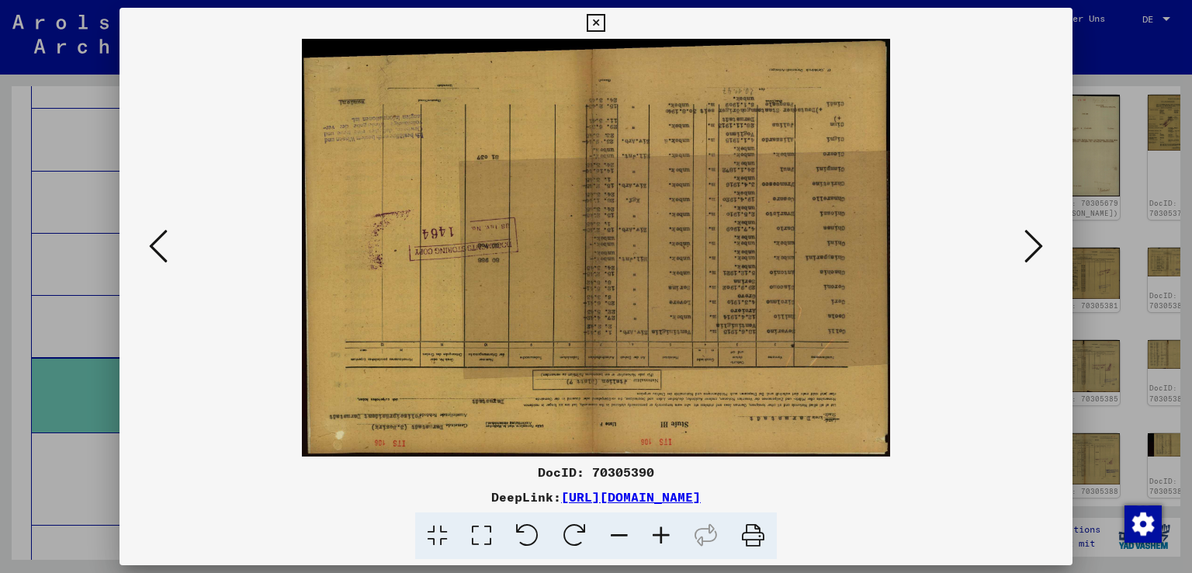
click at [564, 529] on icon at bounding box center [574, 535] width 47 height 47
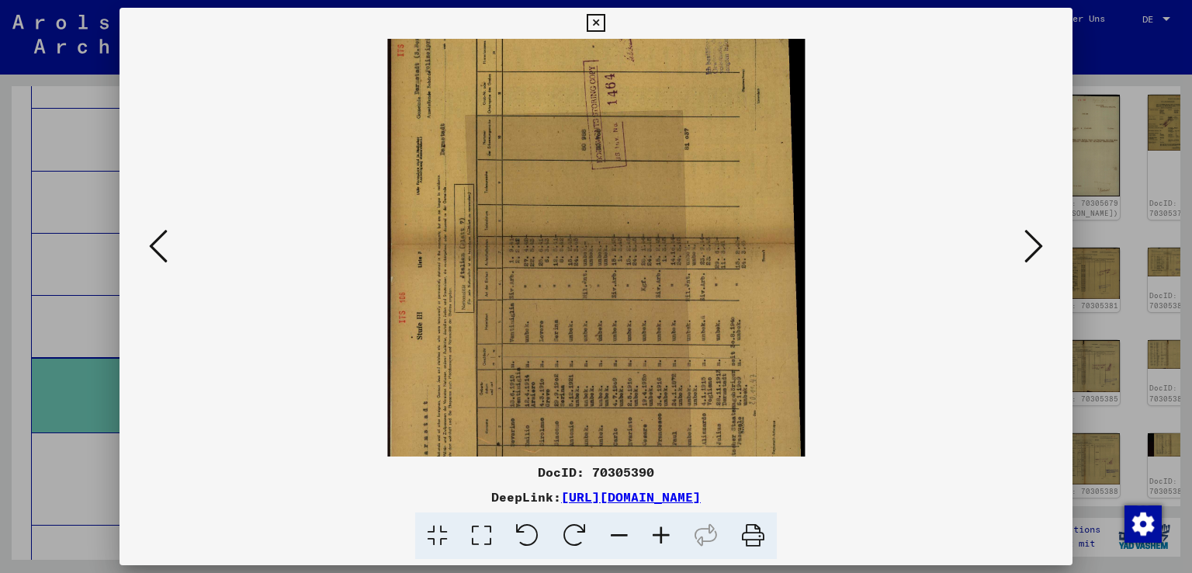
click at [564, 529] on icon at bounding box center [574, 535] width 47 height 47
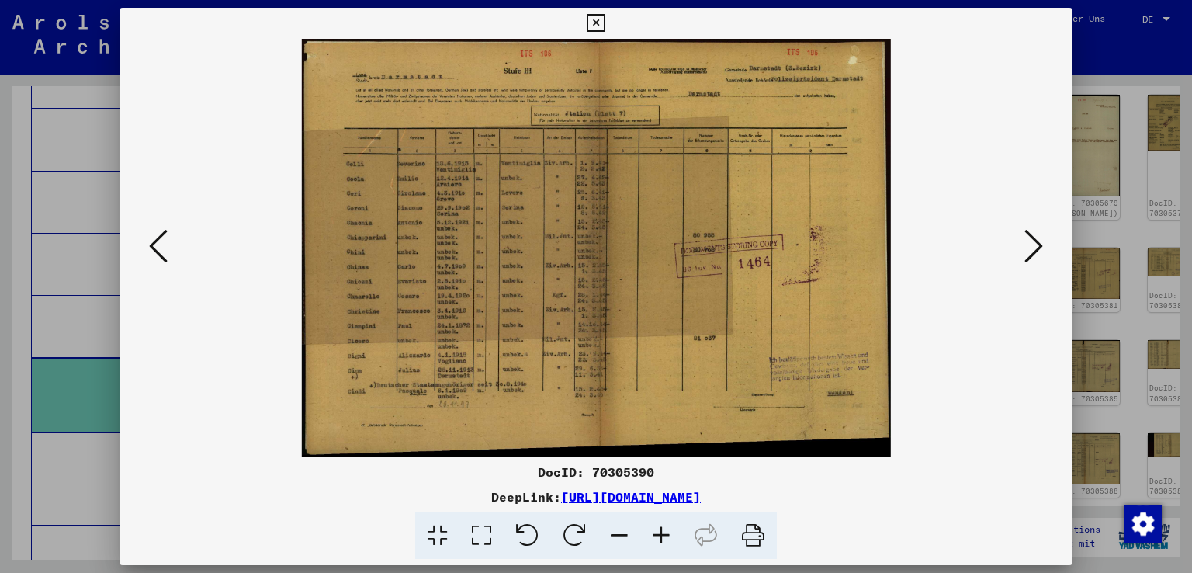
click at [1039, 238] on icon at bounding box center [1034, 245] width 19 height 37
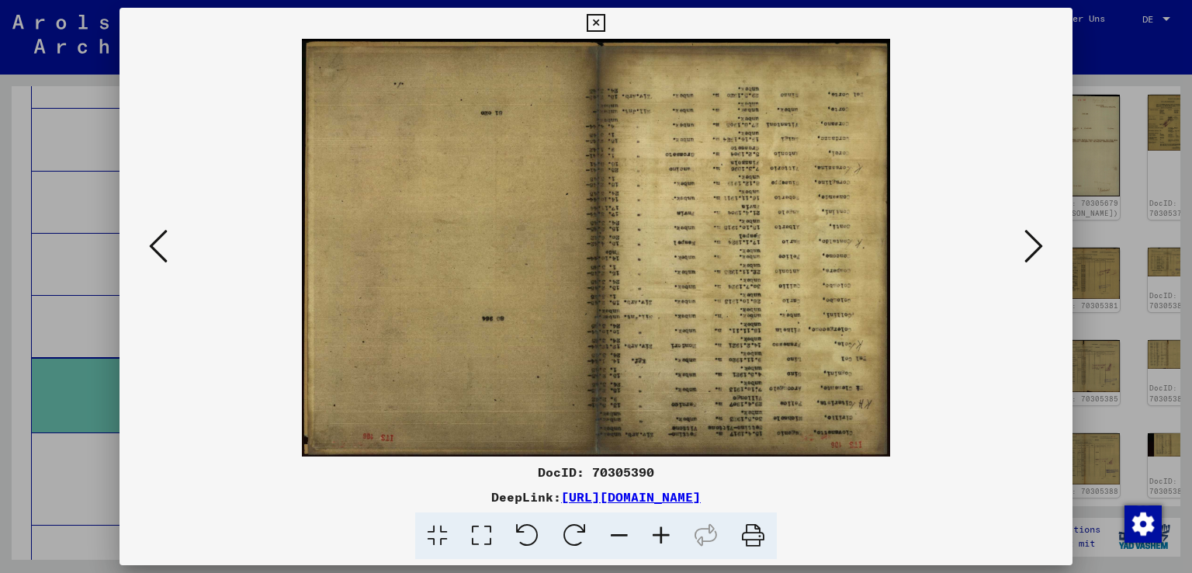
click at [1038, 238] on icon at bounding box center [1034, 245] width 19 height 37
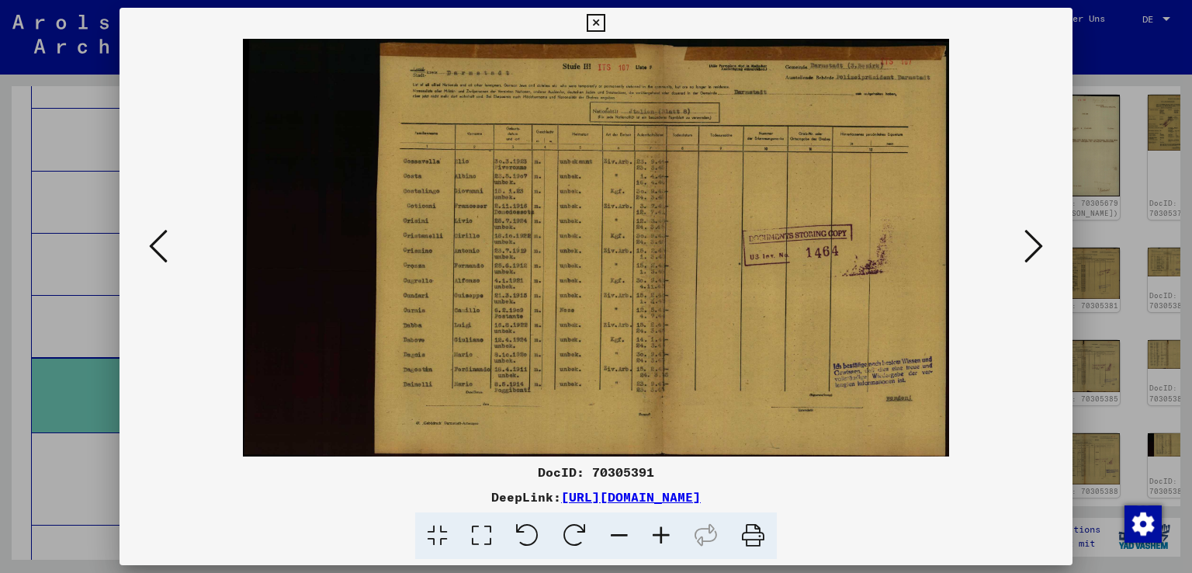
click at [1038, 238] on icon at bounding box center [1034, 245] width 19 height 37
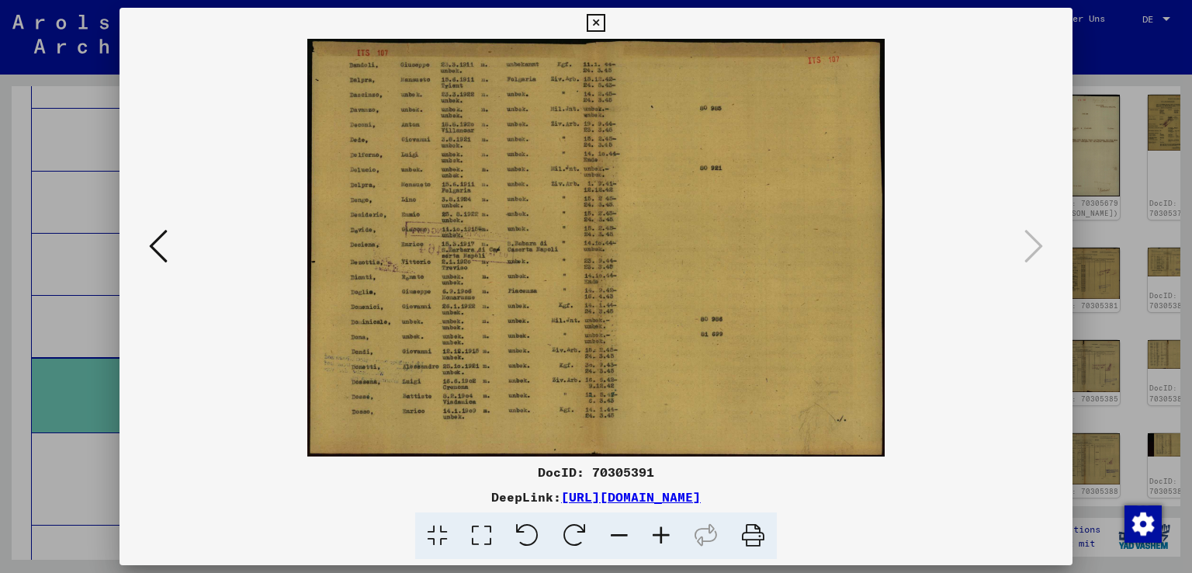
click at [1150, 199] on div at bounding box center [596, 286] width 1192 height 573
